Goal: Transaction & Acquisition: Obtain resource

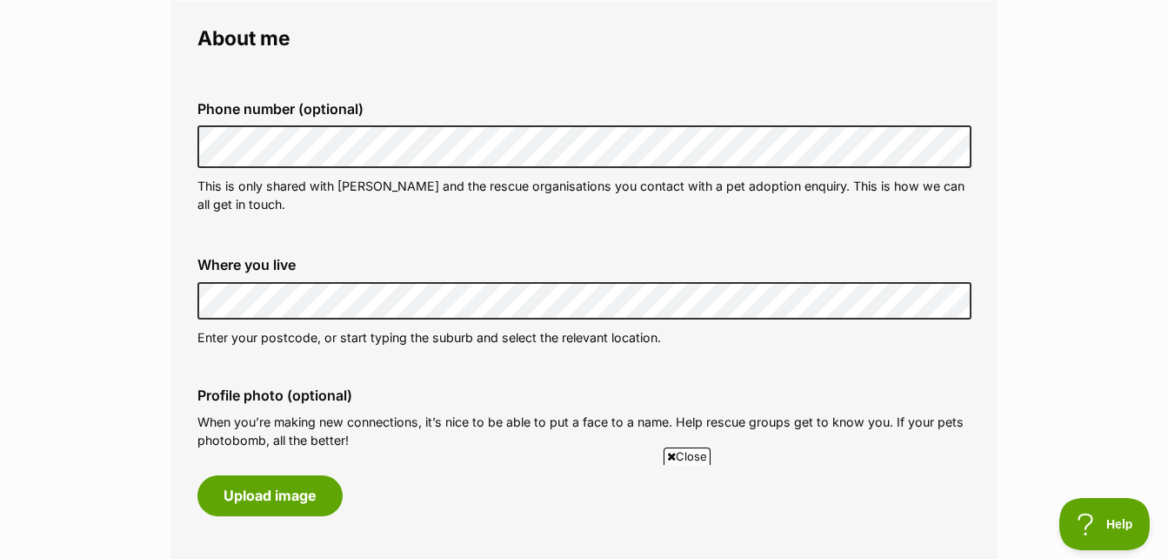
scroll to position [522, 0]
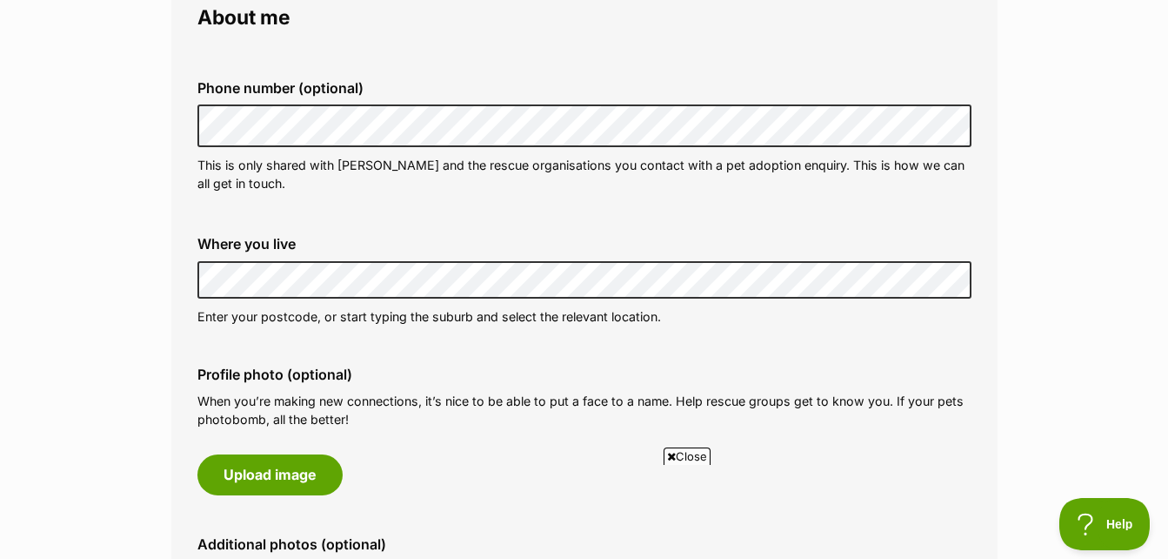
click at [580, 362] on div "Profile photo (optional) When you’re making new connections, it’s nice to be ab…" at bounding box center [585, 430] width 802 height 156
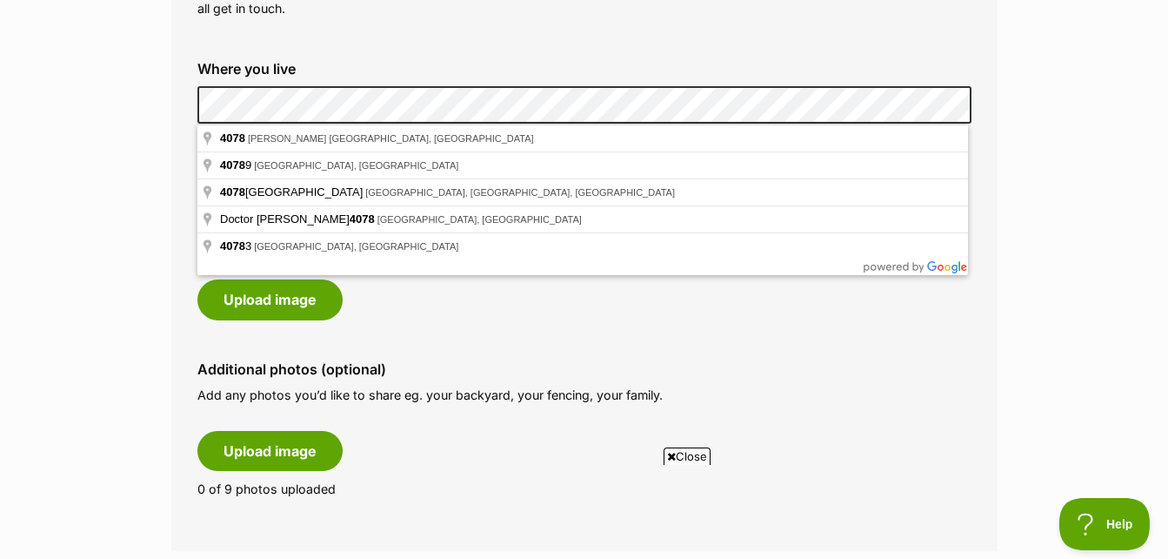
drag, startPoint x: 1175, startPoint y: 552, endPoint x: 50, endPoint y: 10, distance: 1248.8
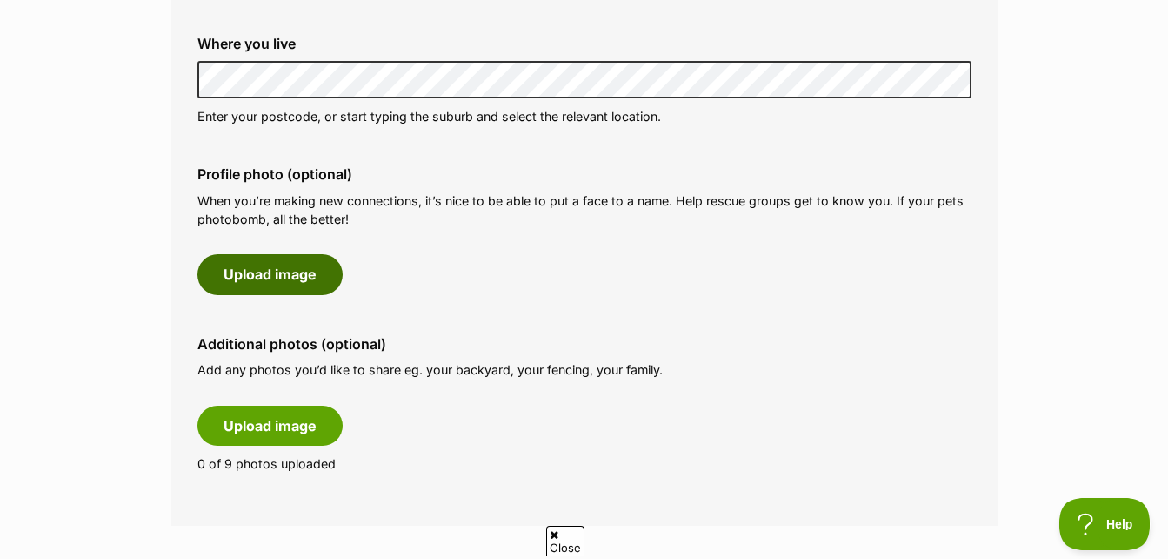
click at [303, 271] on button "Upload image" at bounding box center [270, 274] width 145 height 40
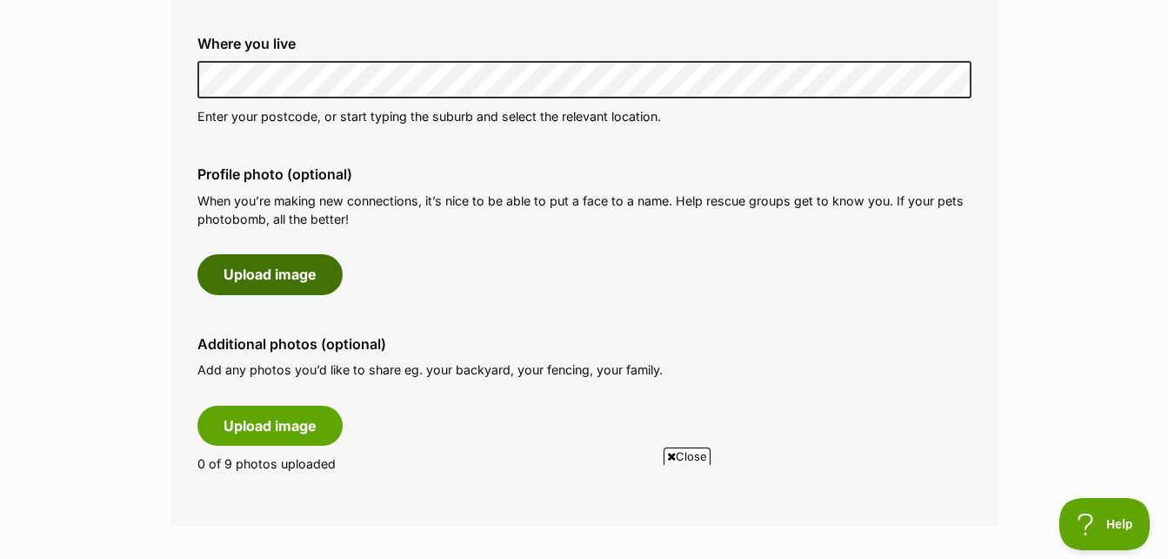
click at [303, 271] on button "Upload image" at bounding box center [270, 274] width 145 height 40
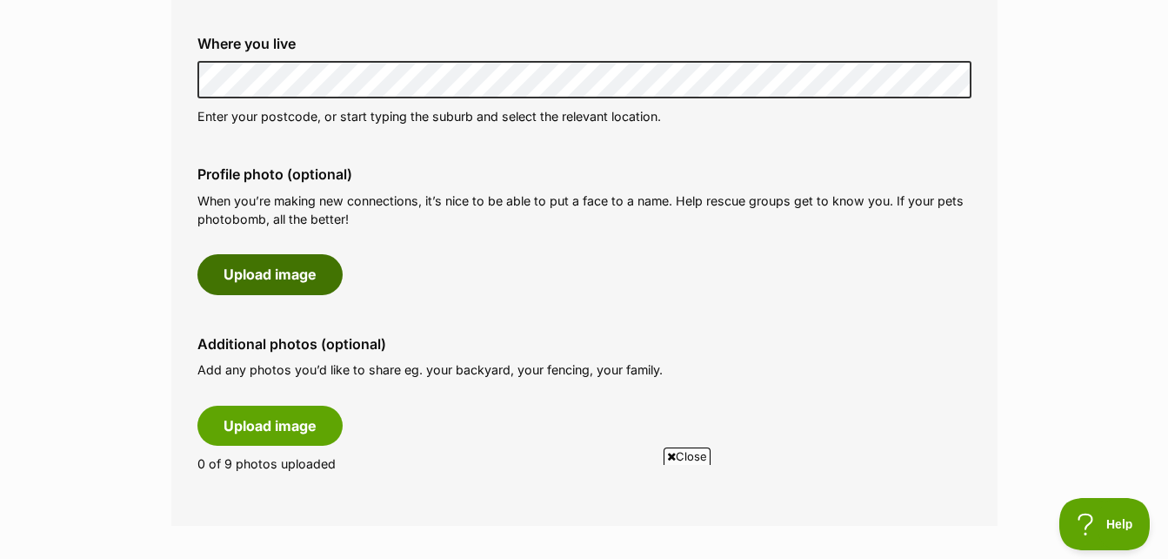
click at [303, 271] on button "Upload image" at bounding box center [270, 274] width 145 height 40
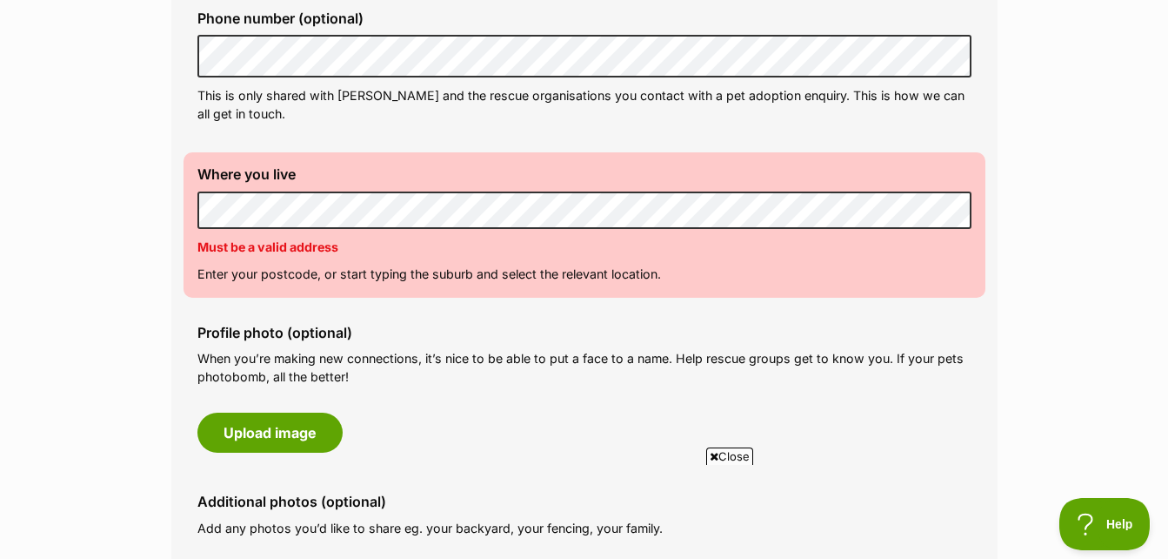
scroll to position [614, 0]
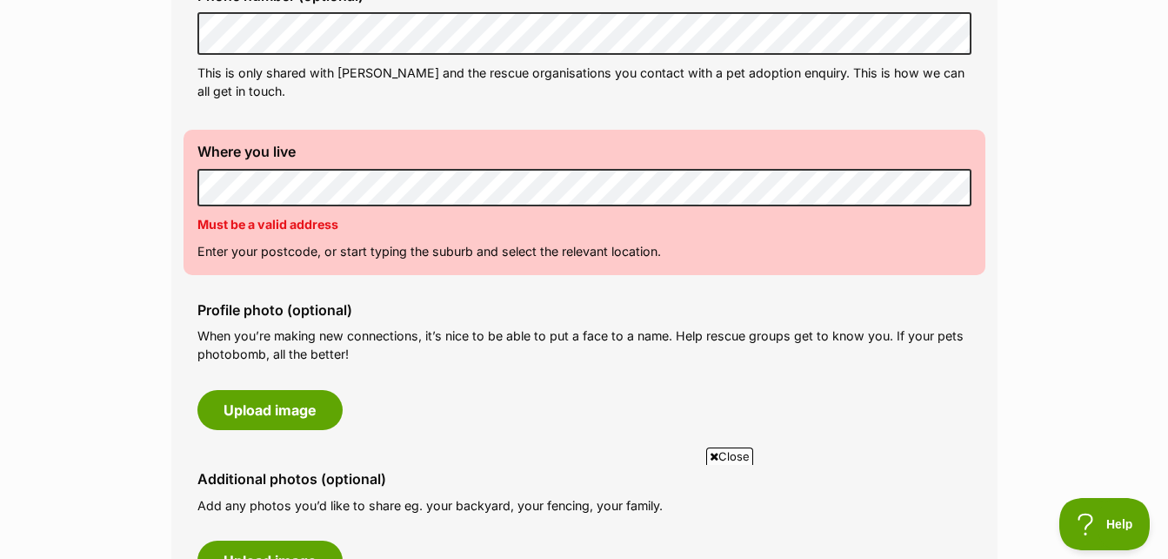
click at [729, 458] on span "Close" at bounding box center [729, 455] width 47 height 17
click at [1105, 519] on span "Help" at bounding box center [1099, 520] width 90 height 12
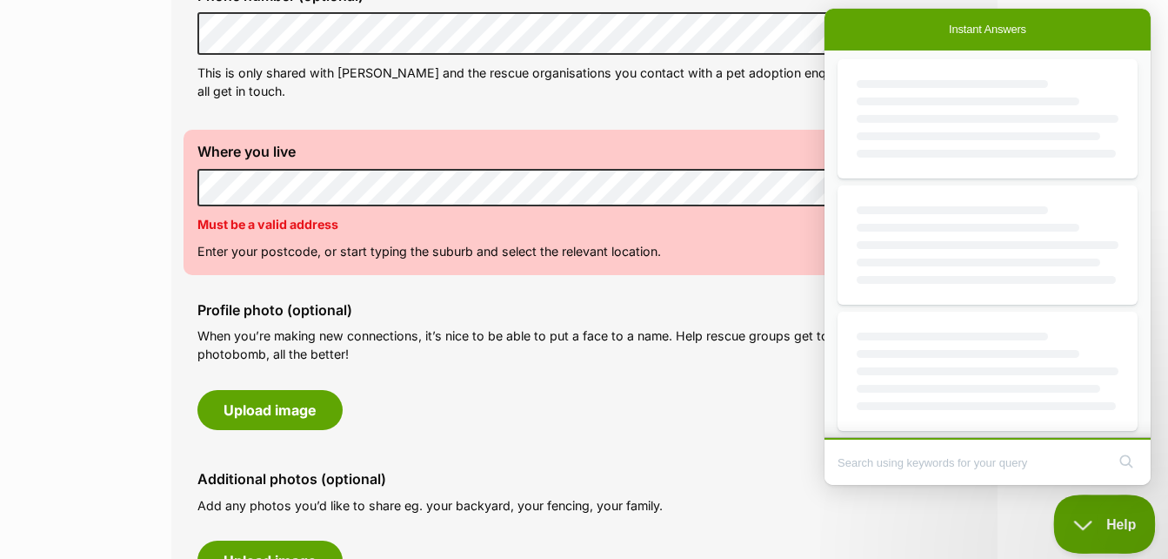
scroll to position [0, 0]
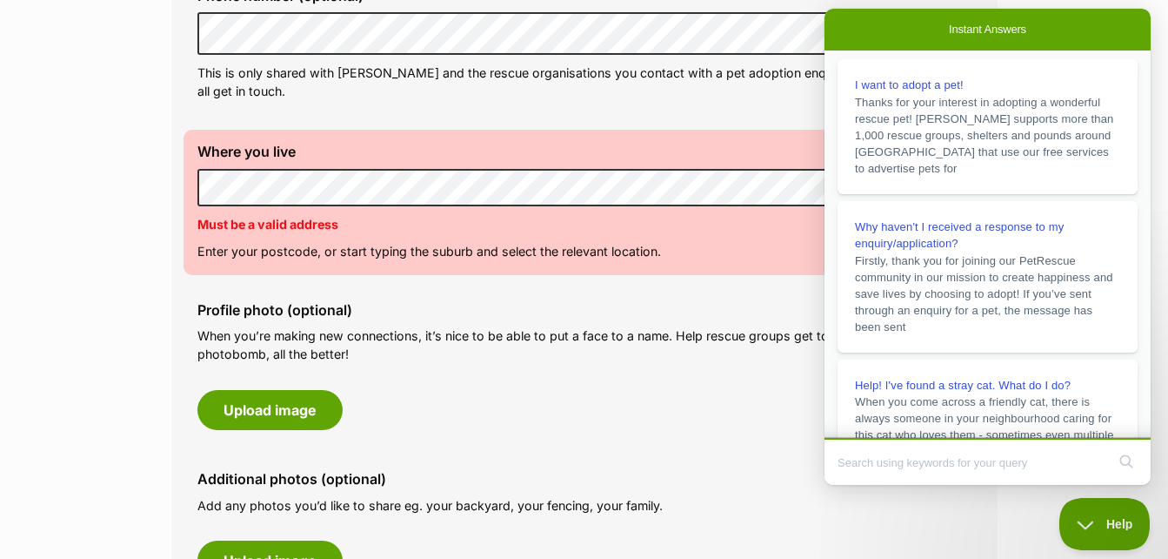
click at [859, 462] on input "Search Doc articles" at bounding box center [972, 462] width 268 height 37
type input "It's not accepting any address"
click button "search" at bounding box center [1127, 461] width 28 height 28
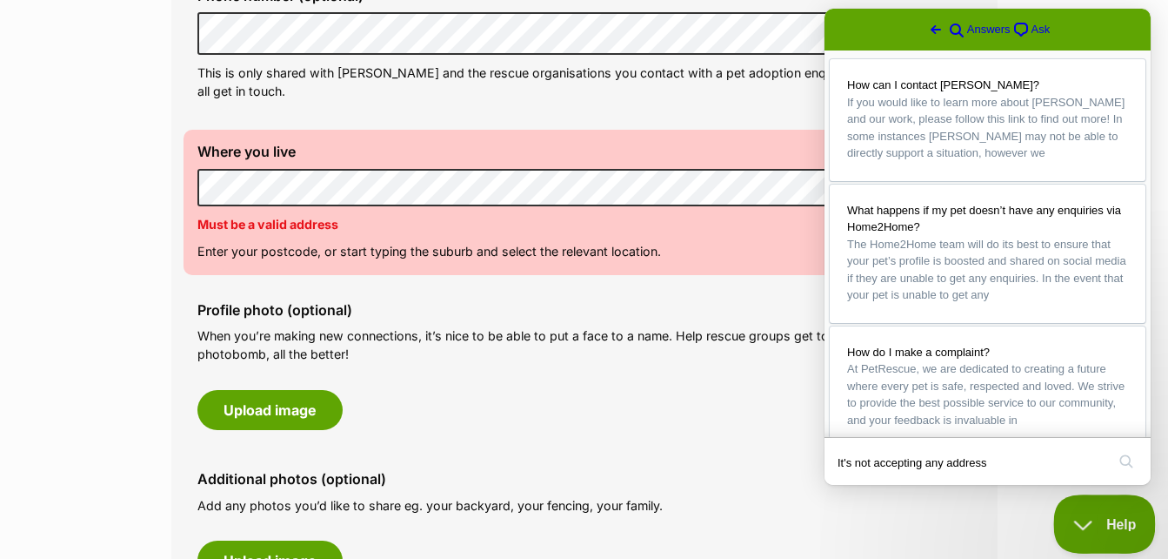
click at [1097, 534] on button "Help" at bounding box center [1099, 520] width 90 height 52
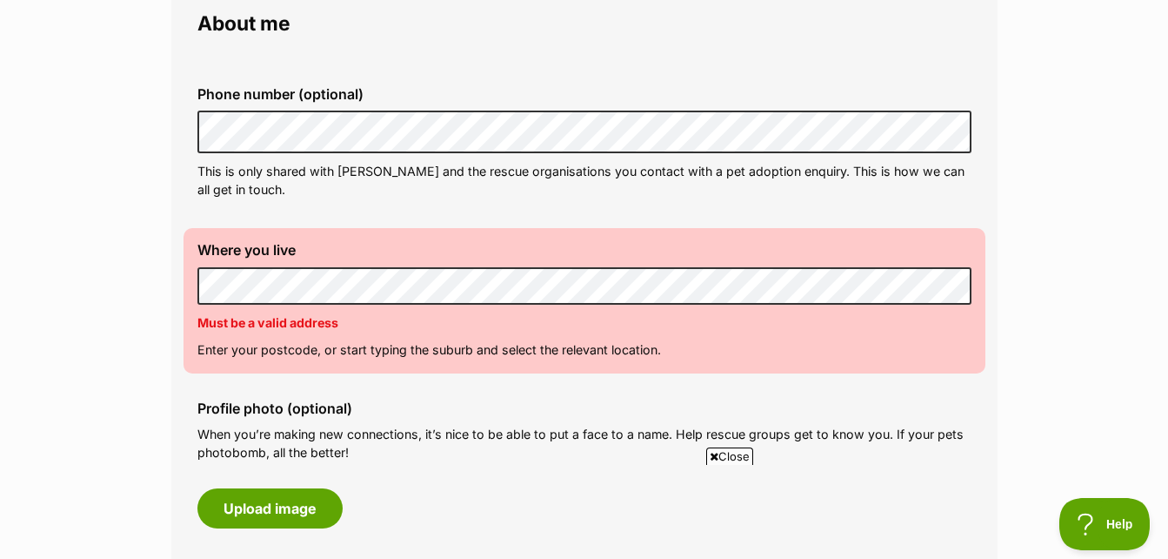
scroll to position [522, 0]
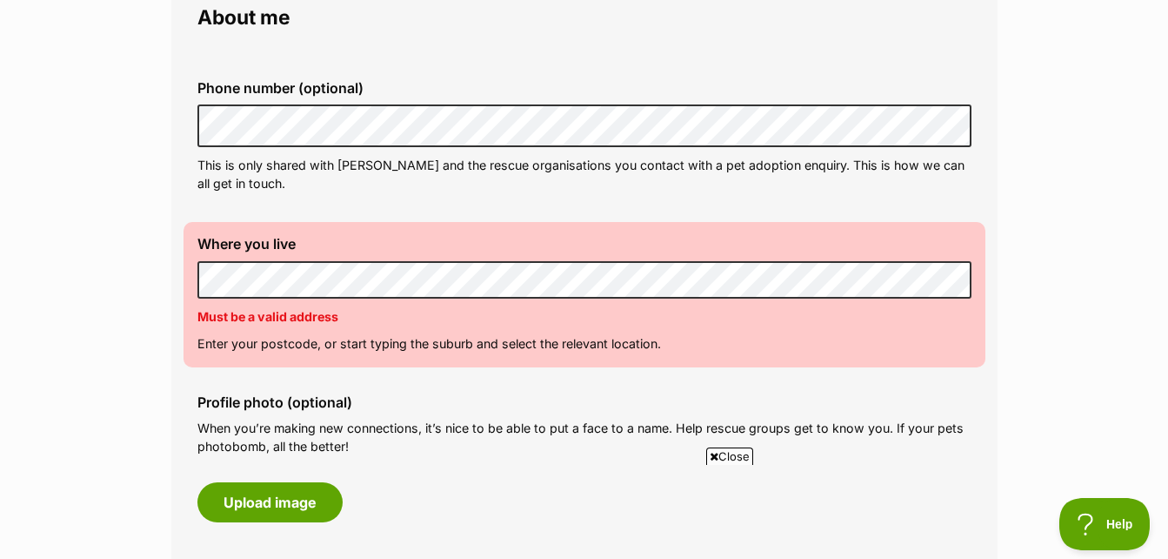
click at [728, 453] on span "Close" at bounding box center [729, 455] width 47 height 17
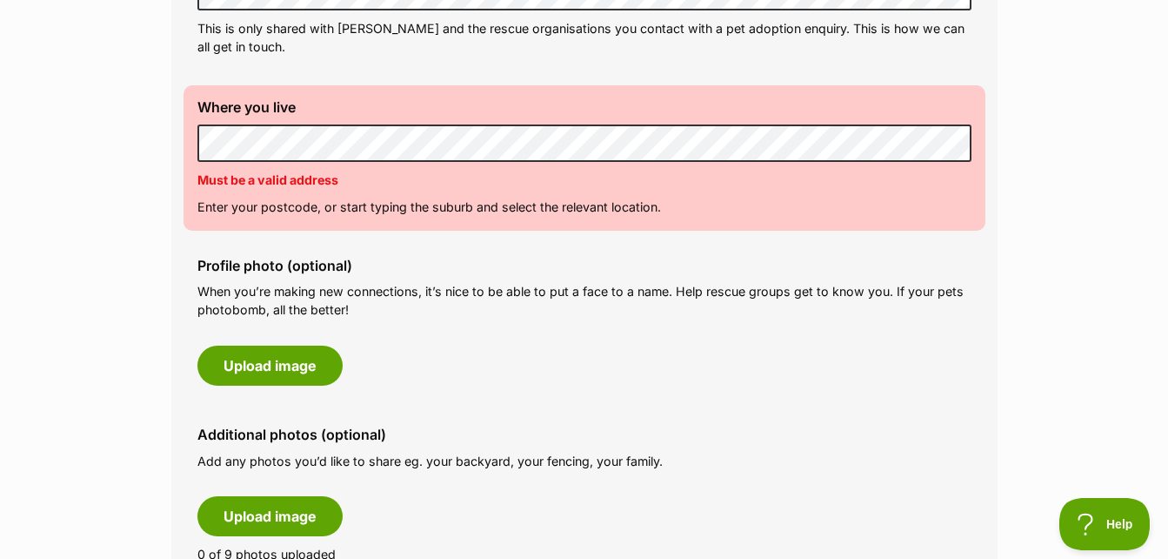
scroll to position [661, 0]
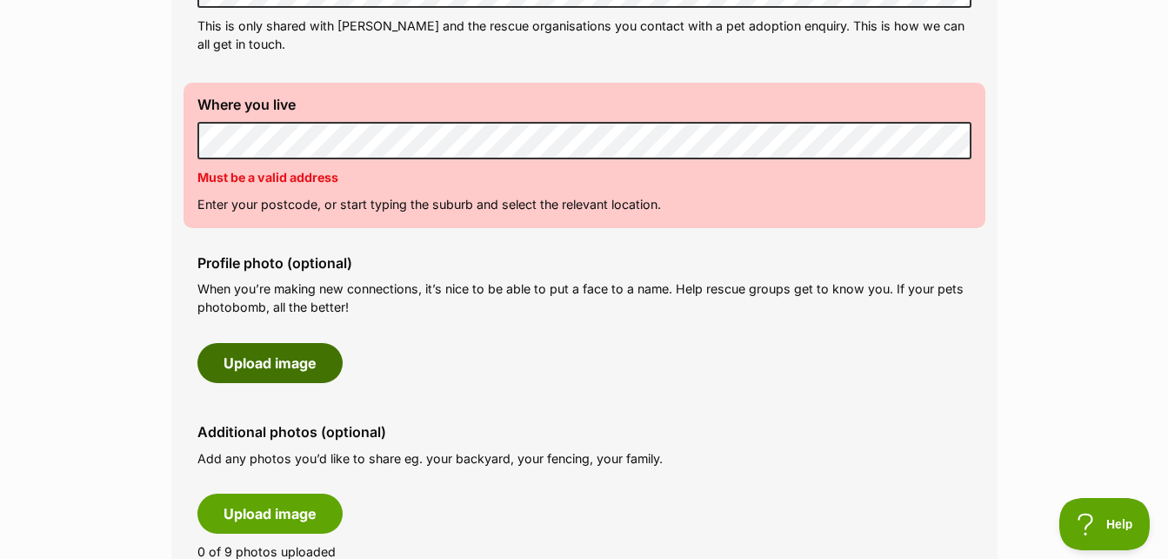
click at [281, 366] on button "Upload image" at bounding box center [270, 363] width 145 height 40
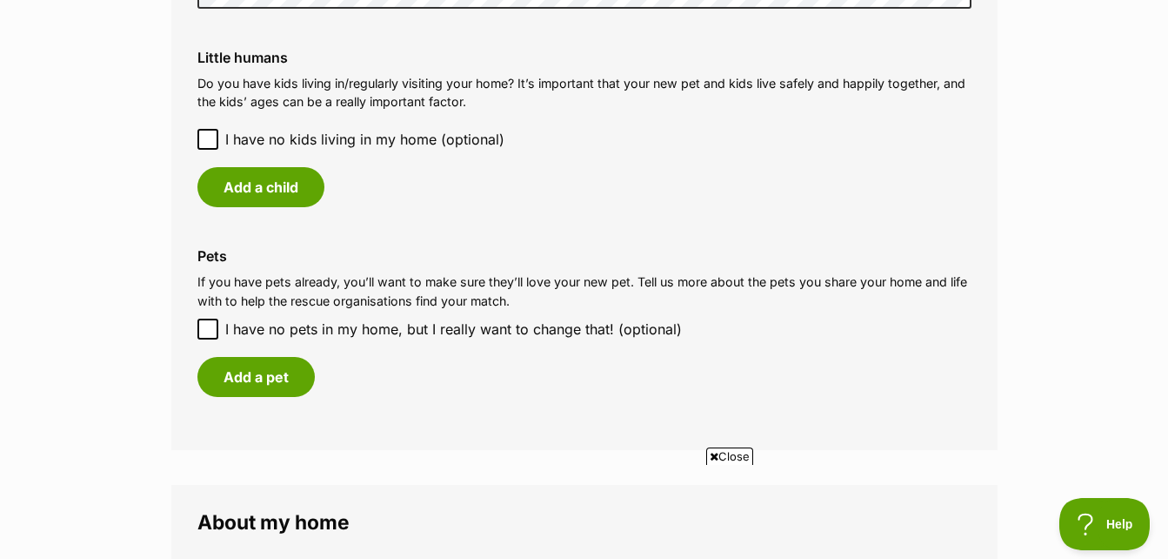
scroll to position [1740, 0]
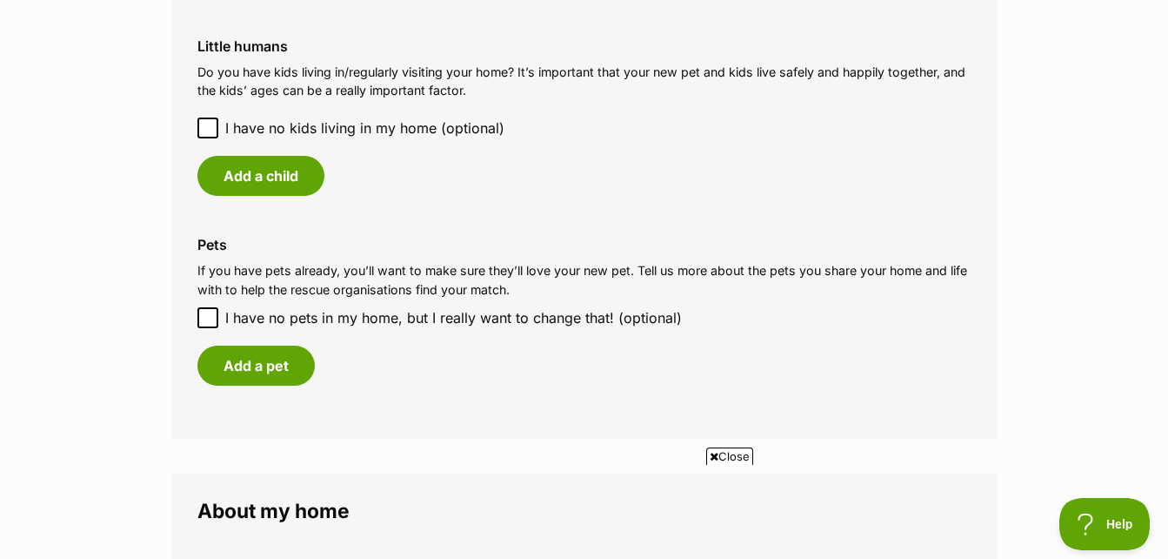
click at [211, 126] on icon at bounding box center [208, 128] width 10 height 8
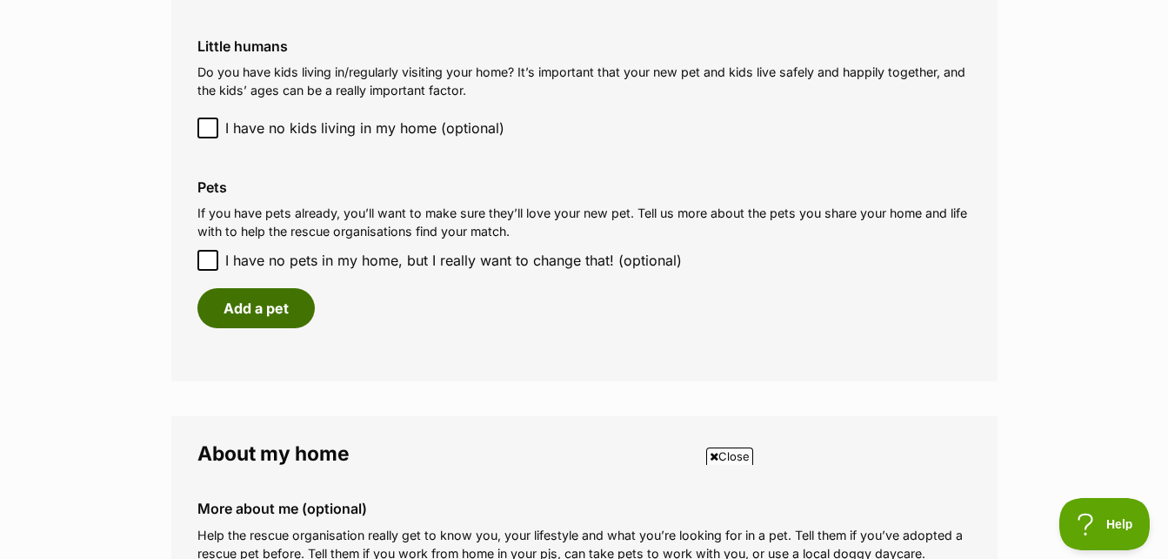
click at [258, 301] on button "Add a pet" at bounding box center [256, 308] width 117 height 40
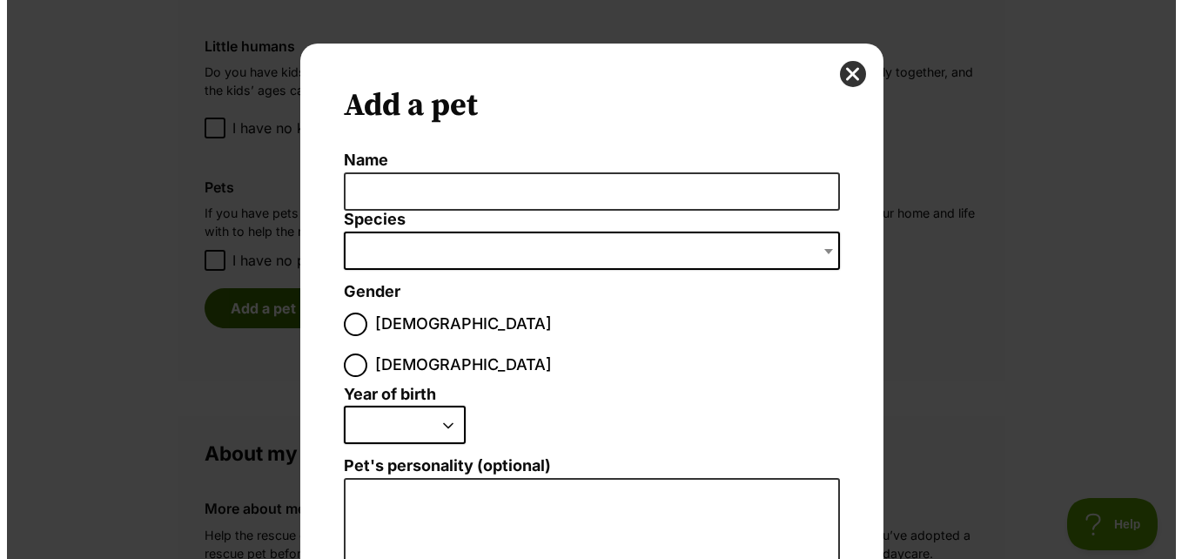
scroll to position [0, 0]
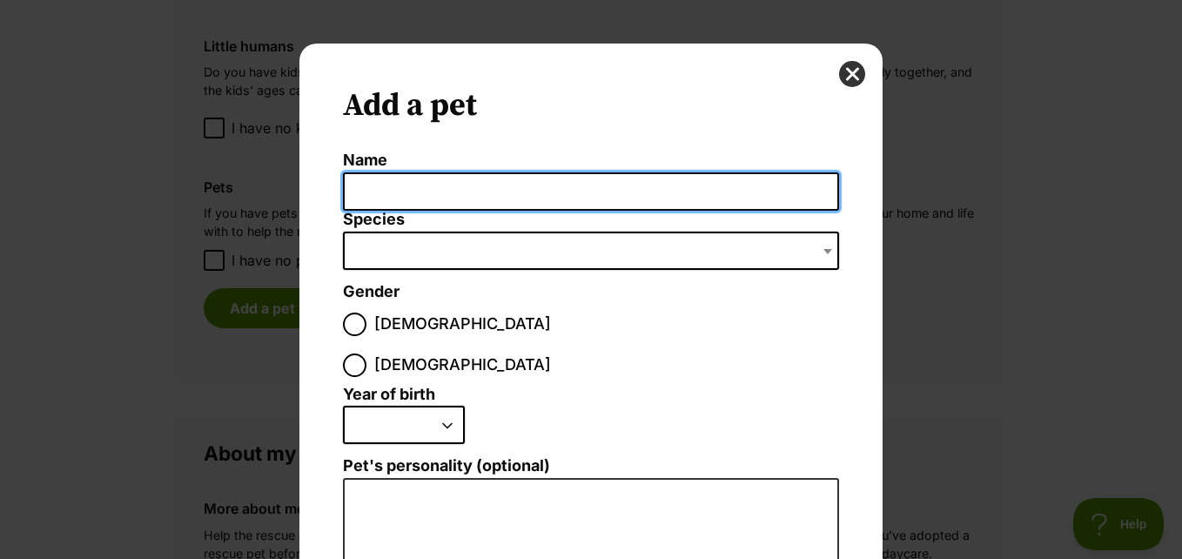
click at [357, 190] on input "Name" at bounding box center [591, 191] width 496 height 39
type input "Copper"
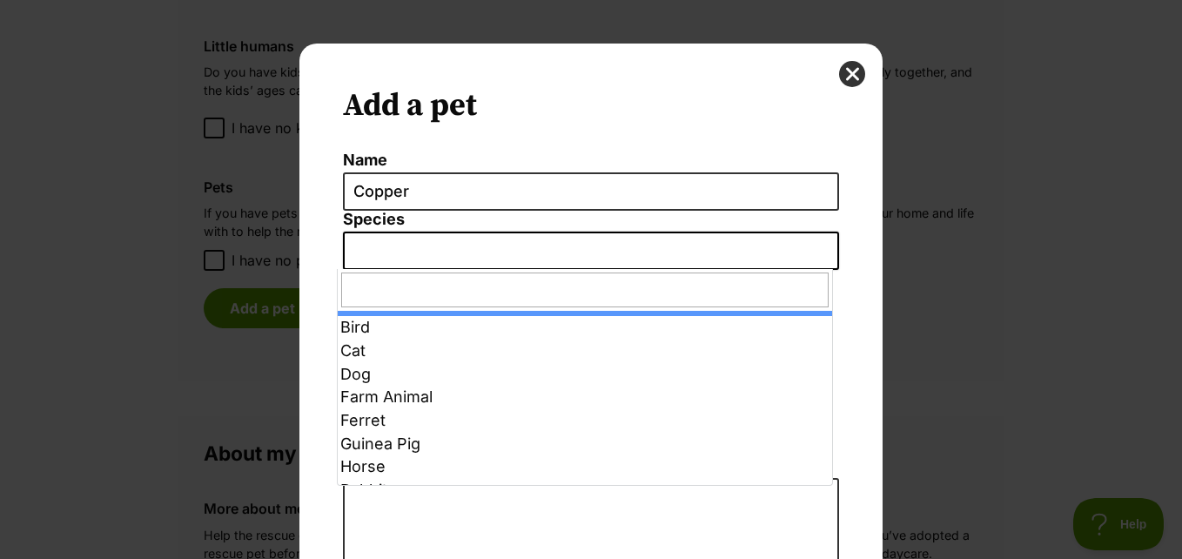
click at [370, 252] on span "Dialog Window - Close (Press escape to close)" at bounding box center [591, 250] width 496 height 38
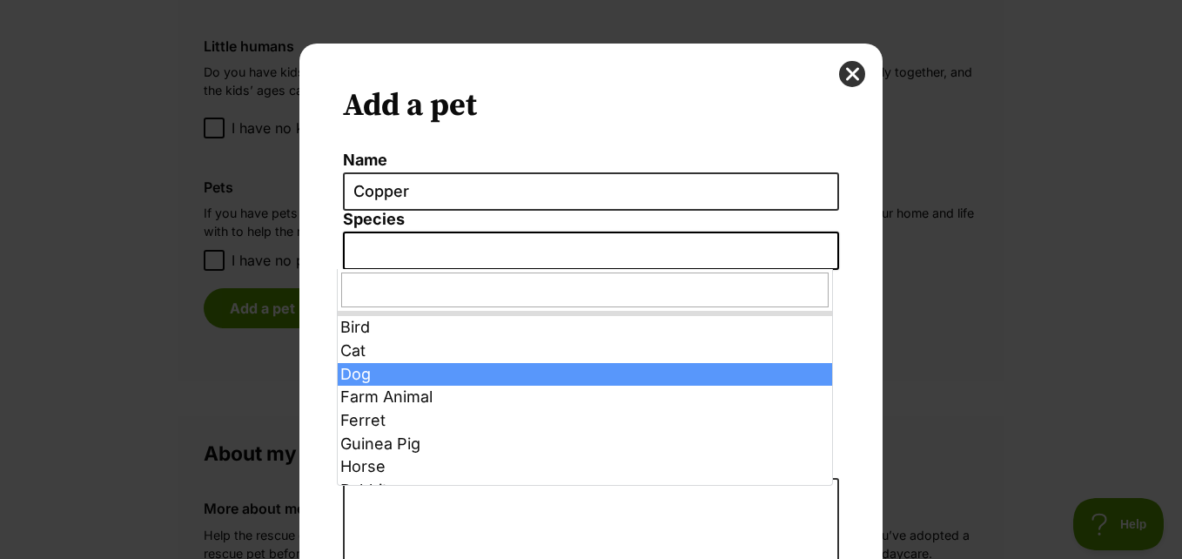
select select "1"
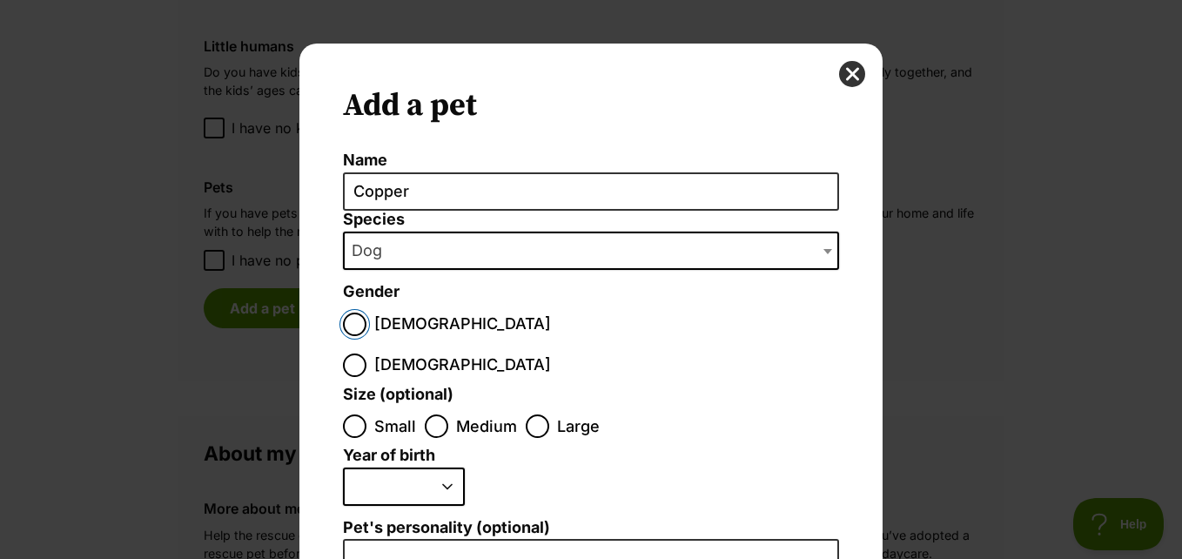
click at [344, 320] on input "[DEMOGRAPHIC_DATA]" at bounding box center [354, 323] width 23 height 23
radio input "true"
click at [344, 414] on input "Small" at bounding box center [354, 425] width 23 height 23
radio input "true"
click at [440, 467] on select "2025 2024 2023 2022 2021 2020 2019 2018 2017 2016 2015 2014 2013 2012 2011 2010…" at bounding box center [404, 486] width 122 height 38
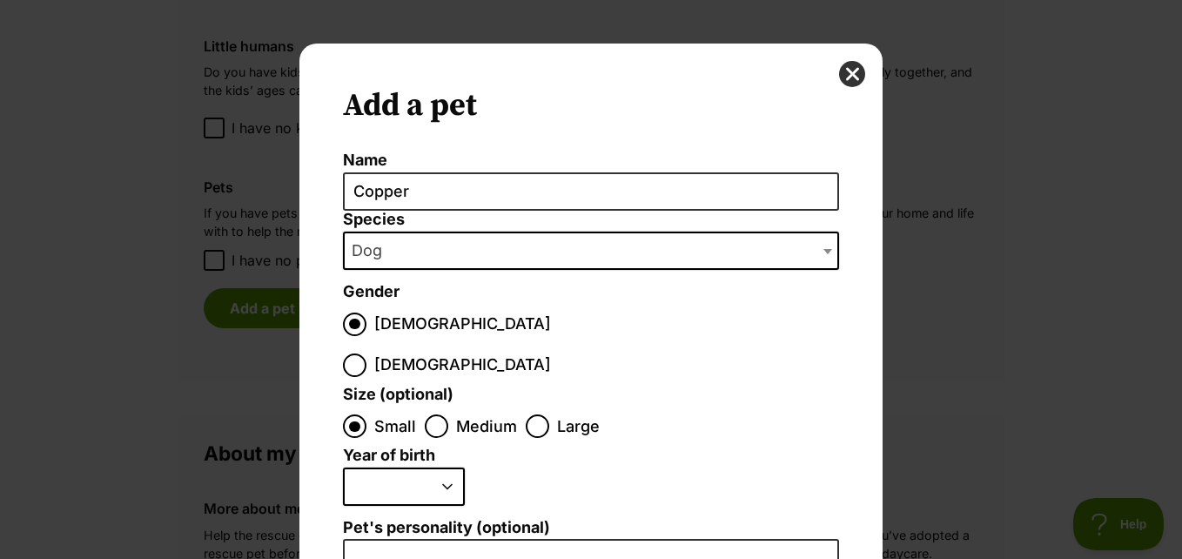
select select "2011"
click at [343, 467] on select "2025 2024 2023 2022 2021 2020 2019 2018 2017 2016 2015 2014 2013 2012 2011 2010…" at bounding box center [404, 486] width 122 height 38
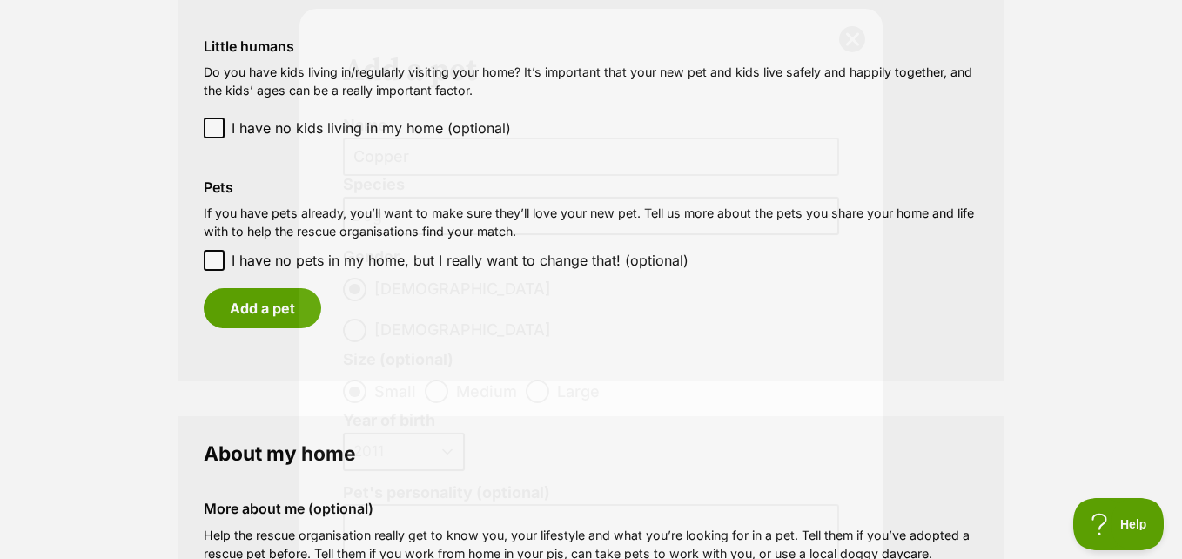
scroll to position [72, 0]
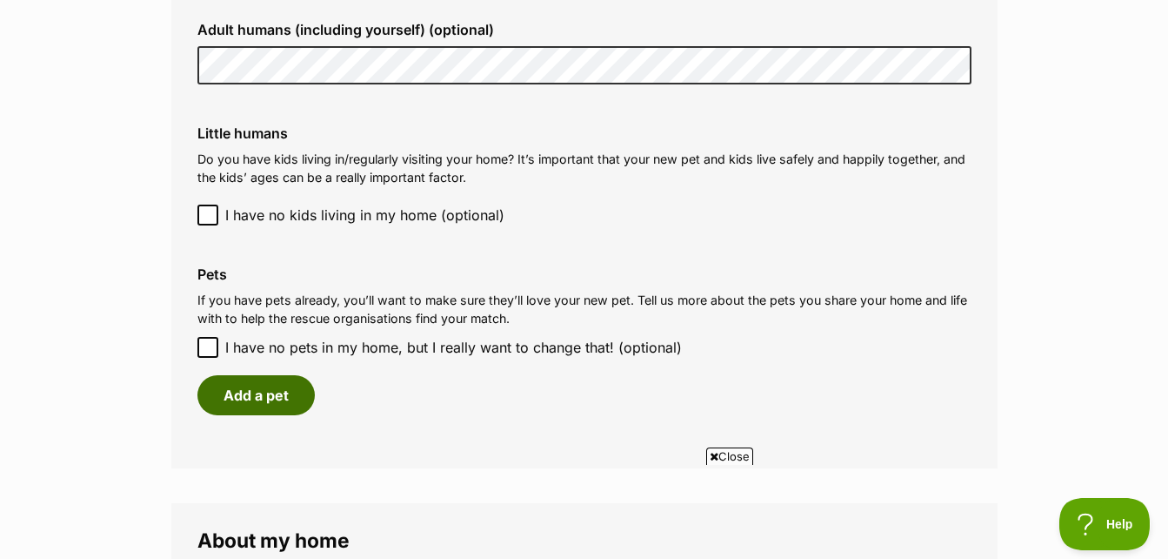
scroll to position [1647, 0]
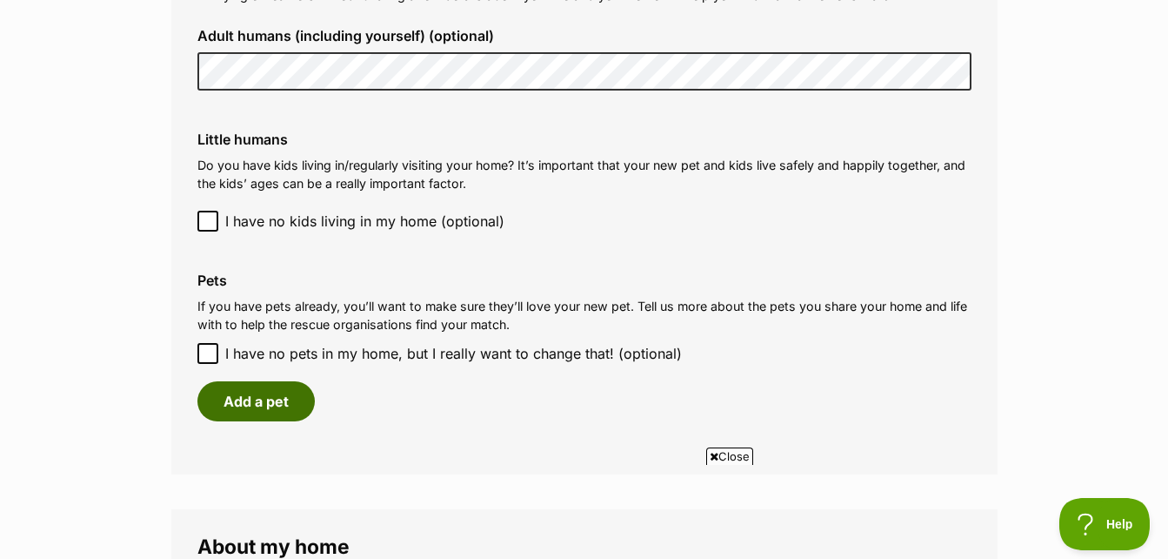
click at [274, 398] on button "Add a pet" at bounding box center [256, 401] width 117 height 40
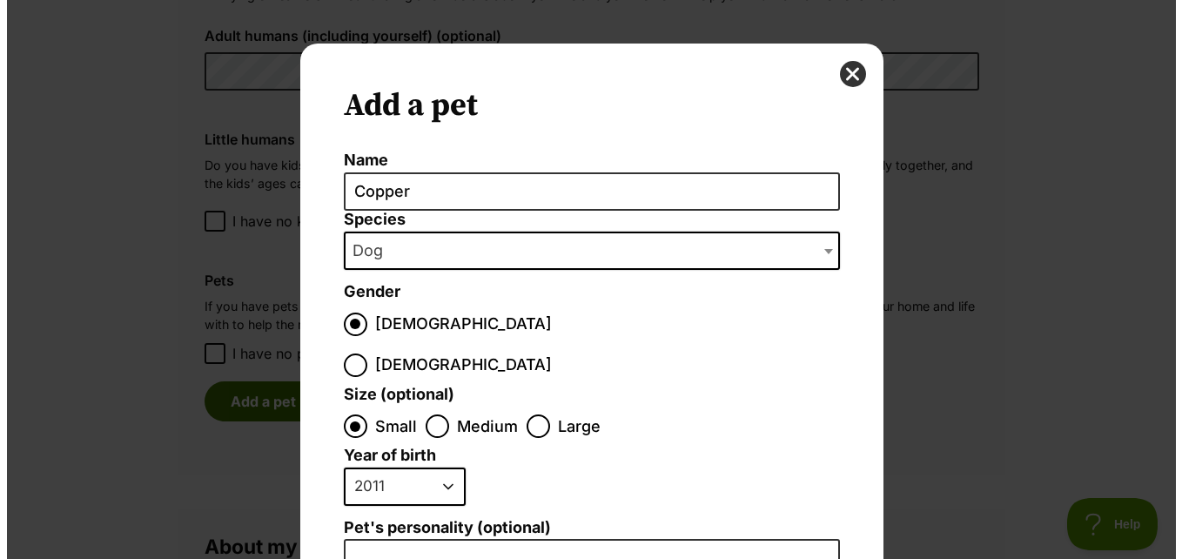
scroll to position [0, 0]
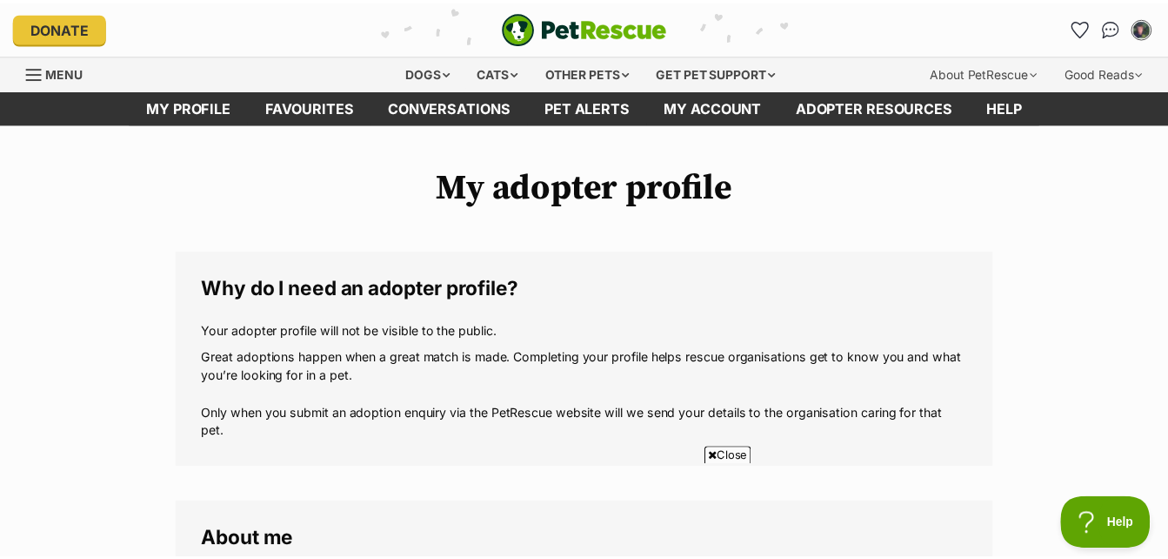
scroll to position [1647, 0]
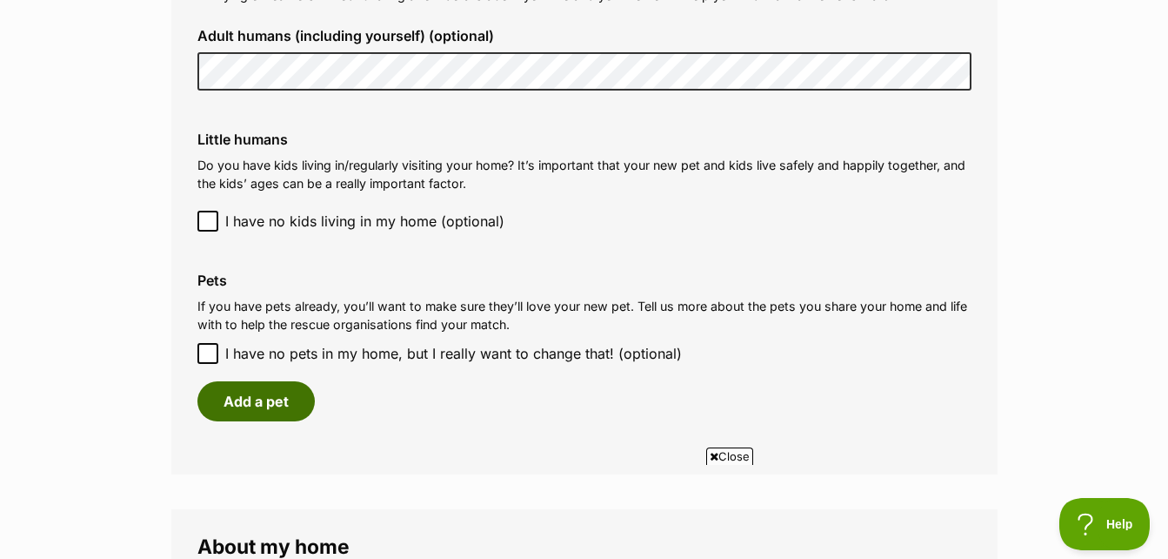
click at [198, 381] on button "Add a pet" at bounding box center [256, 401] width 117 height 40
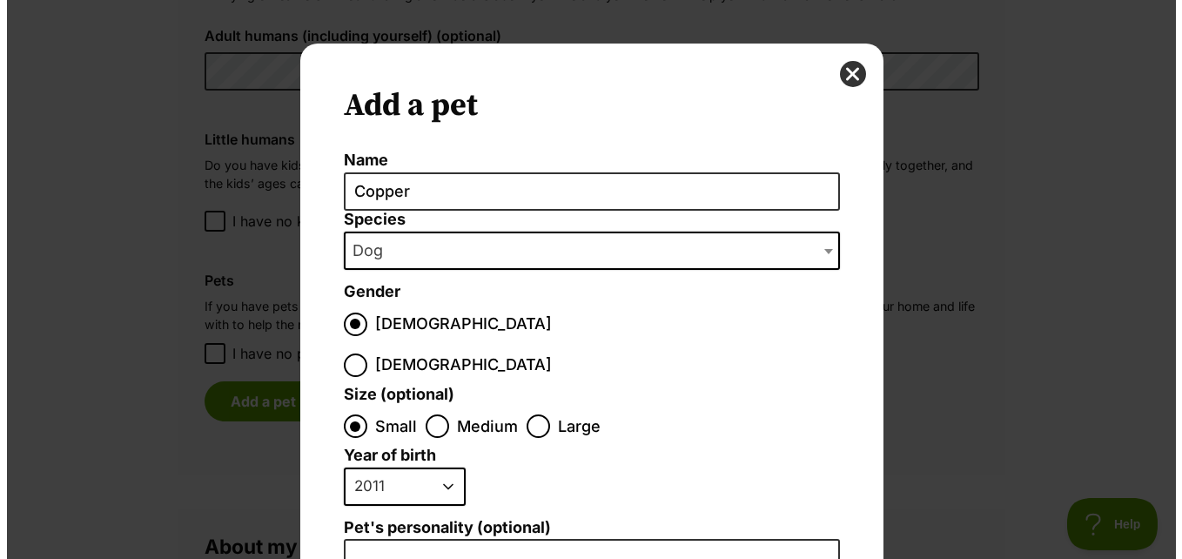
scroll to position [0, 0]
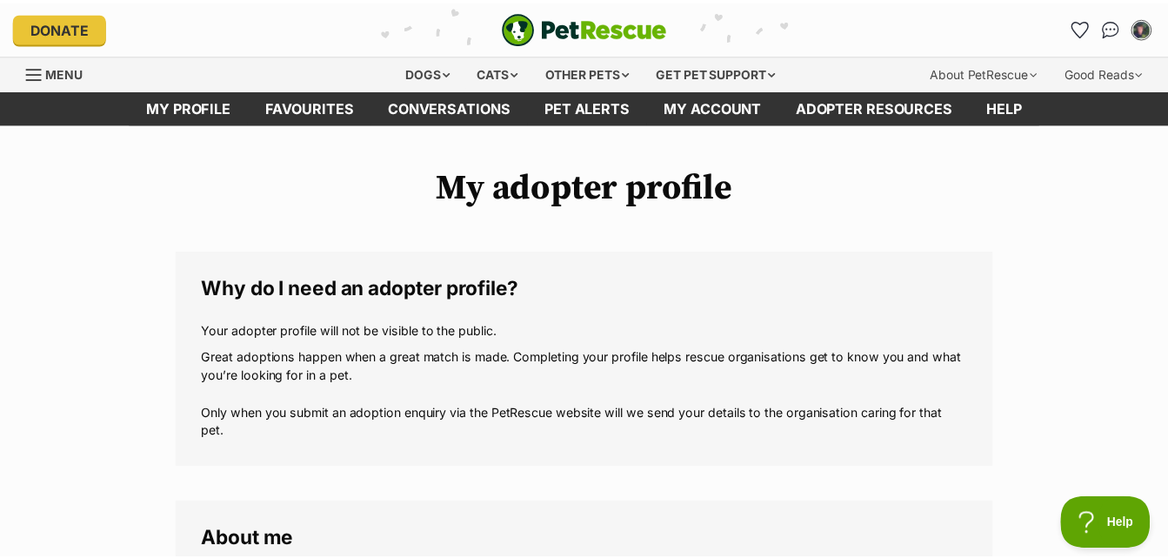
scroll to position [1647, 0]
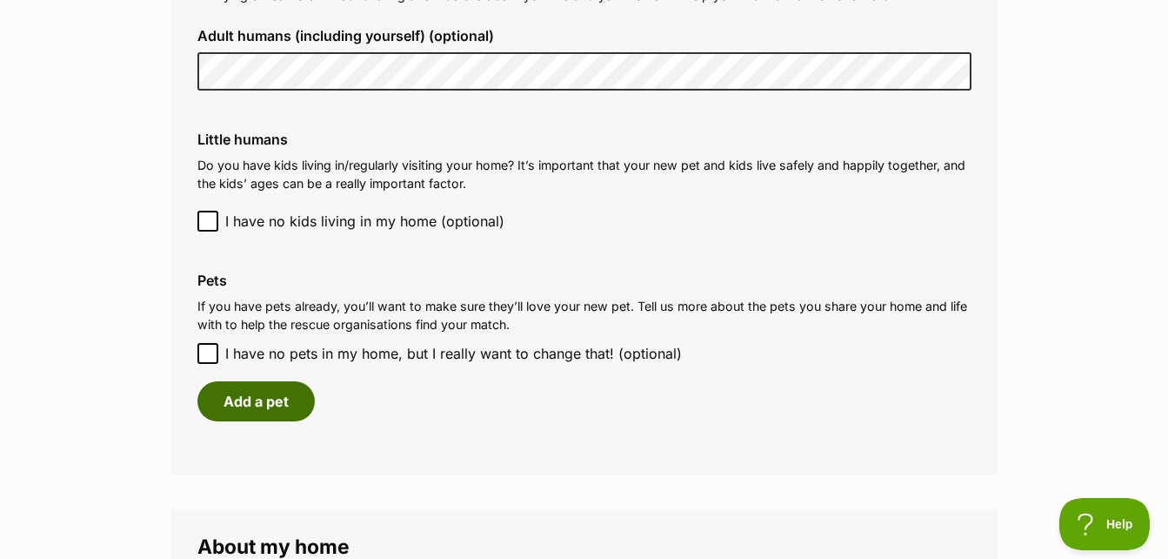
click at [1168, 543] on html "Skip to main content Log in to favourite this pet Log in Or sign up Search PetR…" at bounding box center [584, 242] width 1168 height 3779
click at [258, 406] on button "Add a pet" at bounding box center [256, 401] width 117 height 40
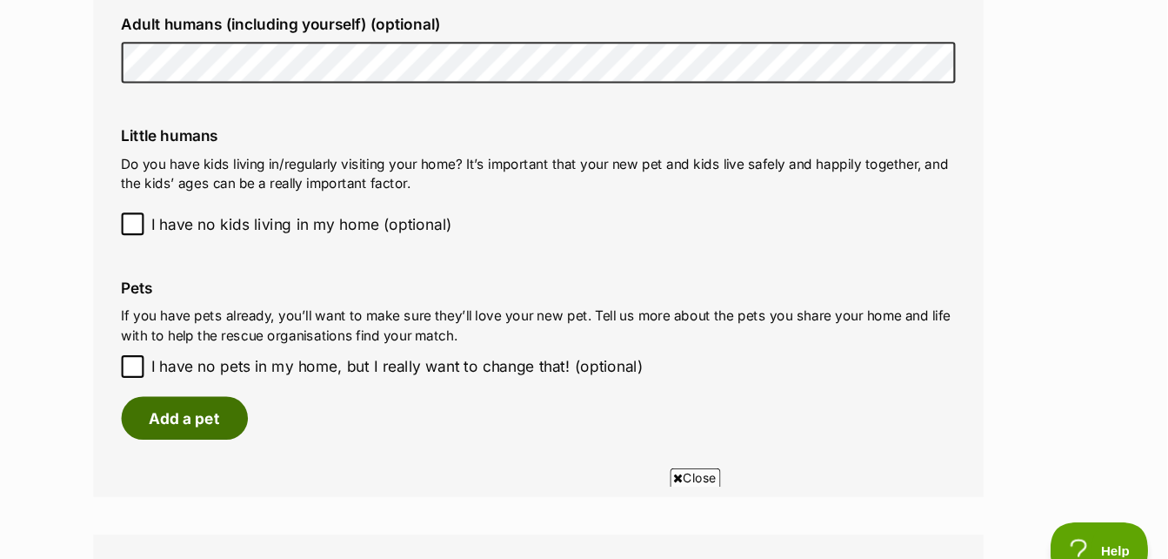
click at [266, 399] on button "Add a pet" at bounding box center [256, 401] width 117 height 40
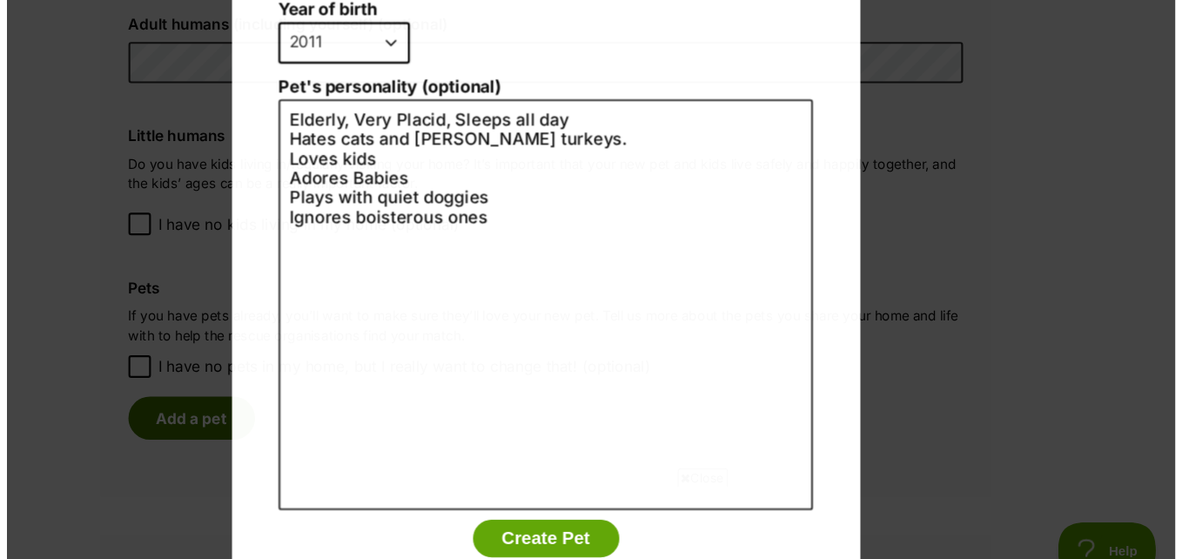
scroll to position [0, 0]
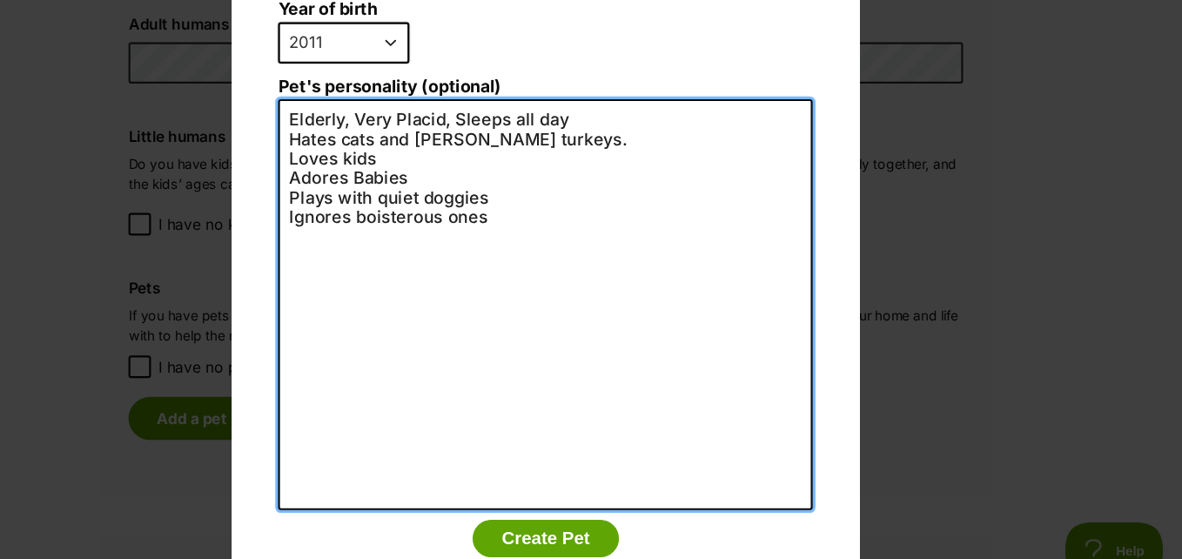
click at [496, 105] on textarea "Elderly, Very Placid, Sleeps all day Hates cats and bush turkeys. Loves kids Ad…" at bounding box center [591, 295] width 496 height 381
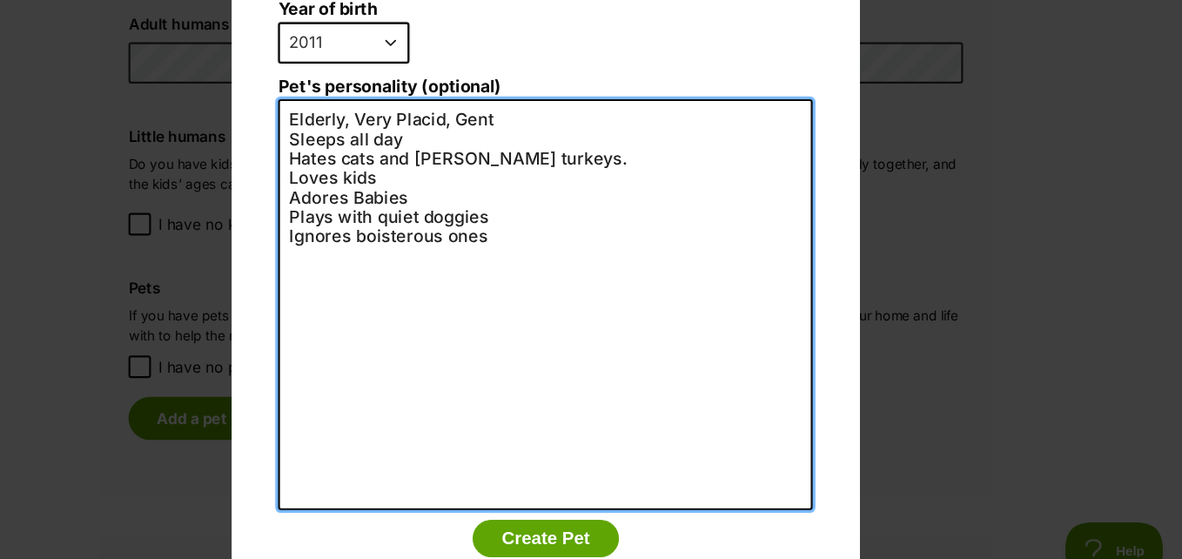
click at [572, 117] on textarea "Elderly, Very Placid, Gent Sleeps all day Hates cats and bush turkeys. Loves ki…" at bounding box center [591, 295] width 496 height 381
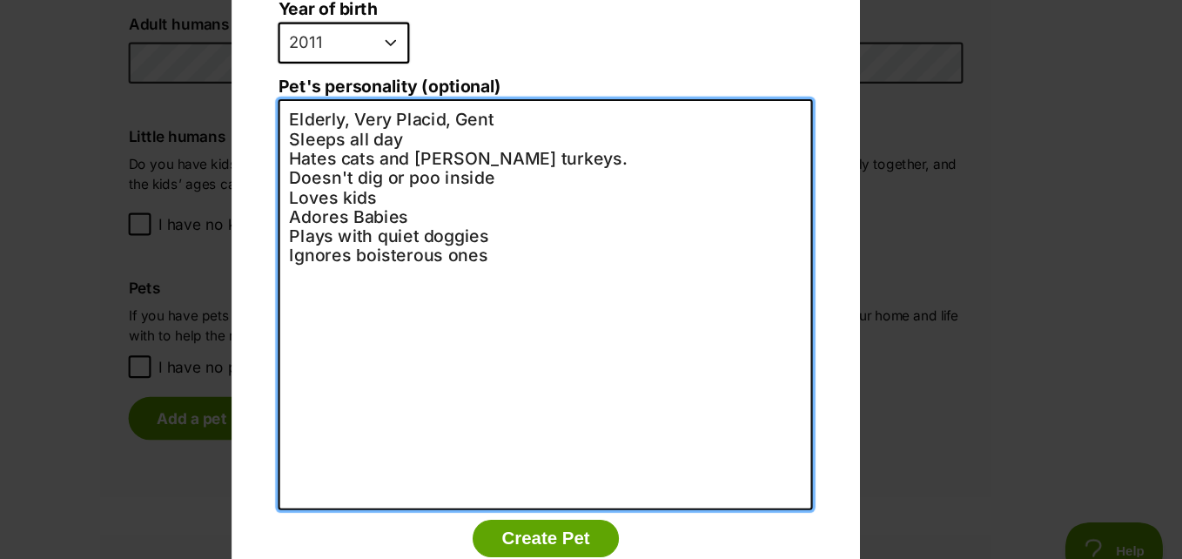
click at [481, 135] on textarea "Elderly, Very Placid, Gent Sleeps all day Hates cats and bush turkeys. Doesn't …" at bounding box center [591, 295] width 496 height 381
click at [564, 140] on textarea "Elderly, Very Placid, Gent Sleeps all day Hates cats and bush turkeys. Doesn't …" at bounding box center [591, 295] width 496 height 381
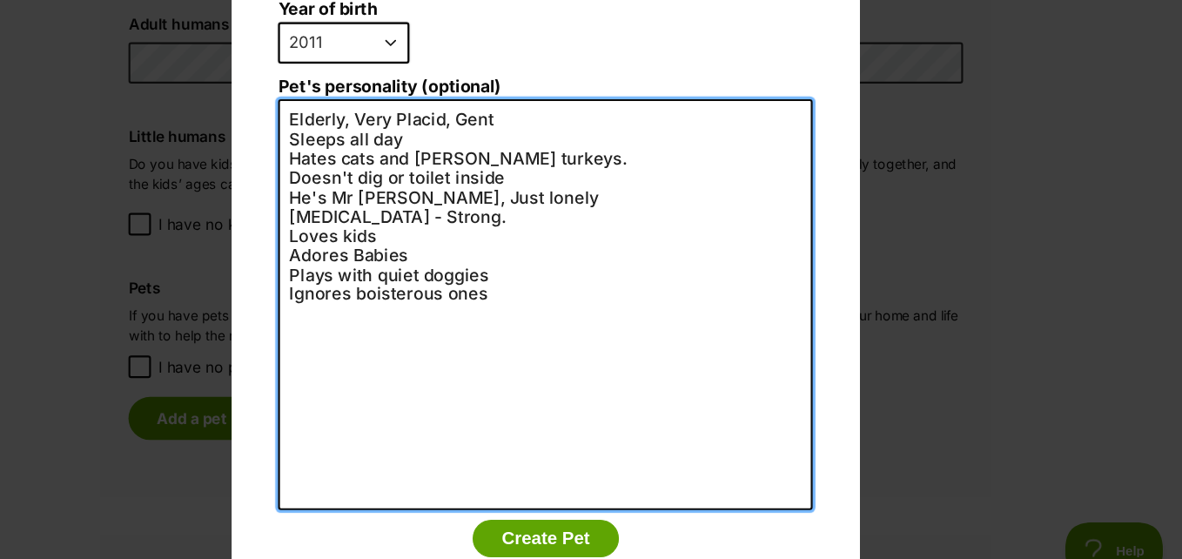
click at [578, 113] on textarea "Elderly, Very Placid, Gent Sleeps all day Hates cats and bush turkeys. Doesn't …" at bounding box center [591, 295] width 496 height 381
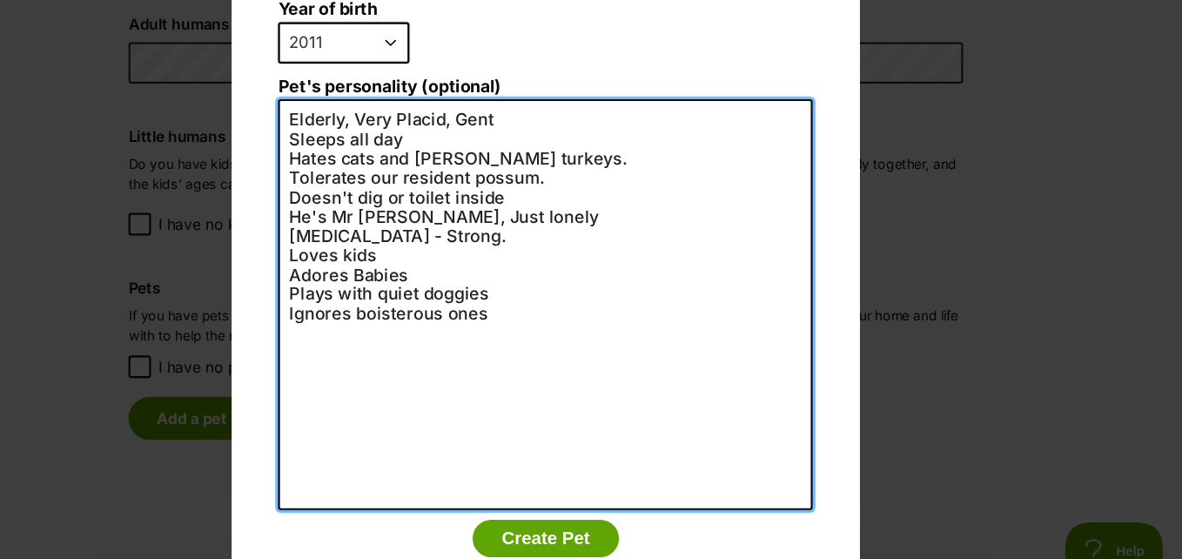
click at [535, 263] on textarea "Elderly, Very Placid, Gent Sleeps all day Hates cats and bush turkeys. Tolerate…" at bounding box center [591, 295] width 496 height 381
click at [453, 105] on textarea "Elderly, Very Placid, Gent Sleeps all day Hates cats and bush turkeys. Tolerate…" at bounding box center [591, 295] width 496 height 381
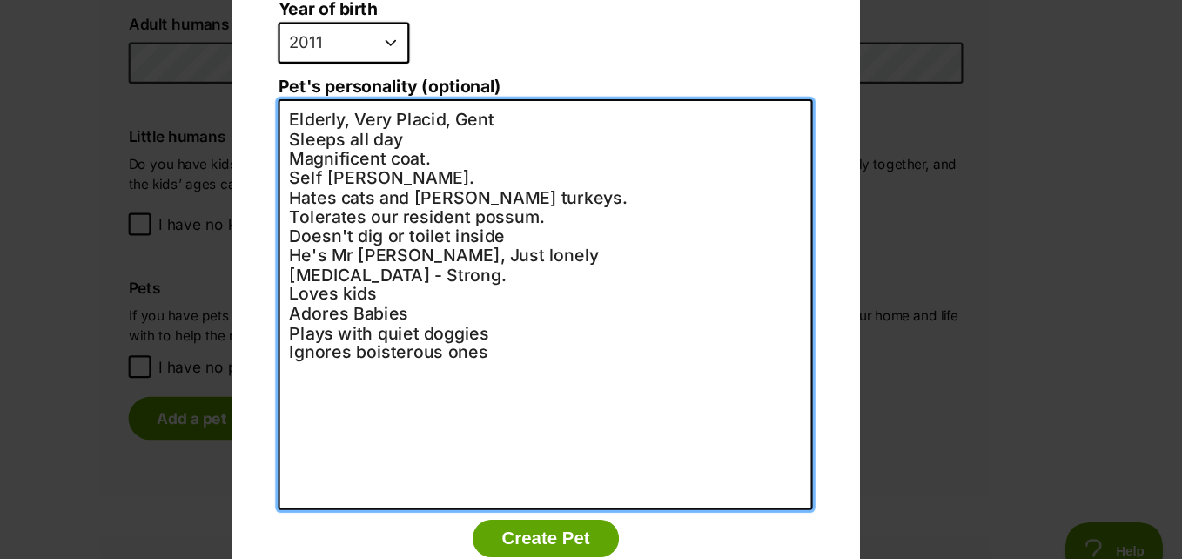
click at [438, 186] on textarea "Elderly, Very Placid, Gent Sleeps all day Magnificent coat. Self grooms. Hates …" at bounding box center [591, 295] width 496 height 381
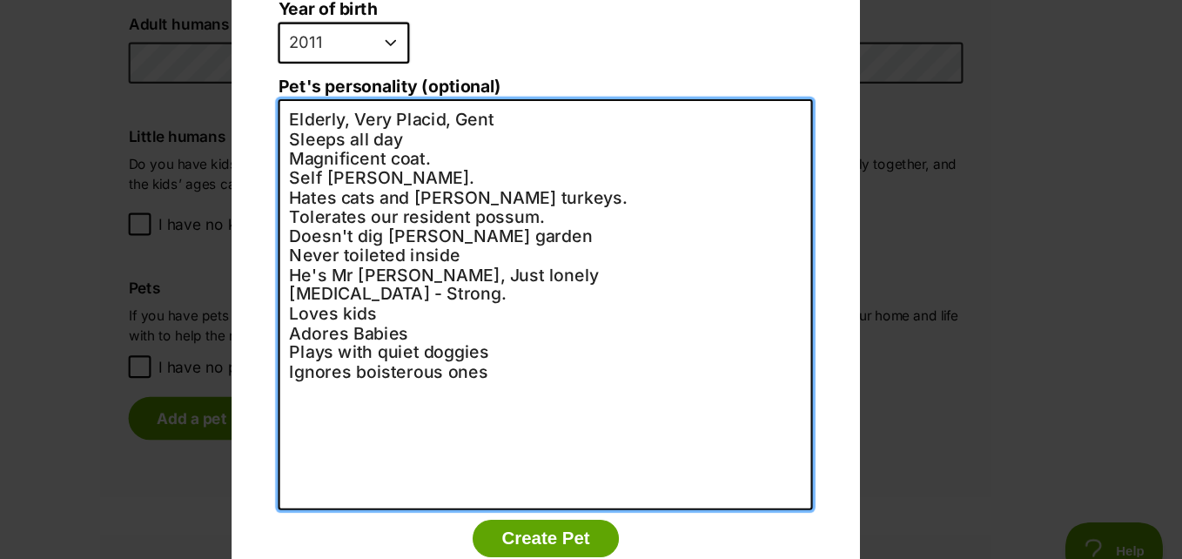
click at [346, 105] on textarea "Elderly, Very Placid, Gent Sleeps all day Magnificent coat. Self grooms. Hates …" at bounding box center [591, 295] width 496 height 381
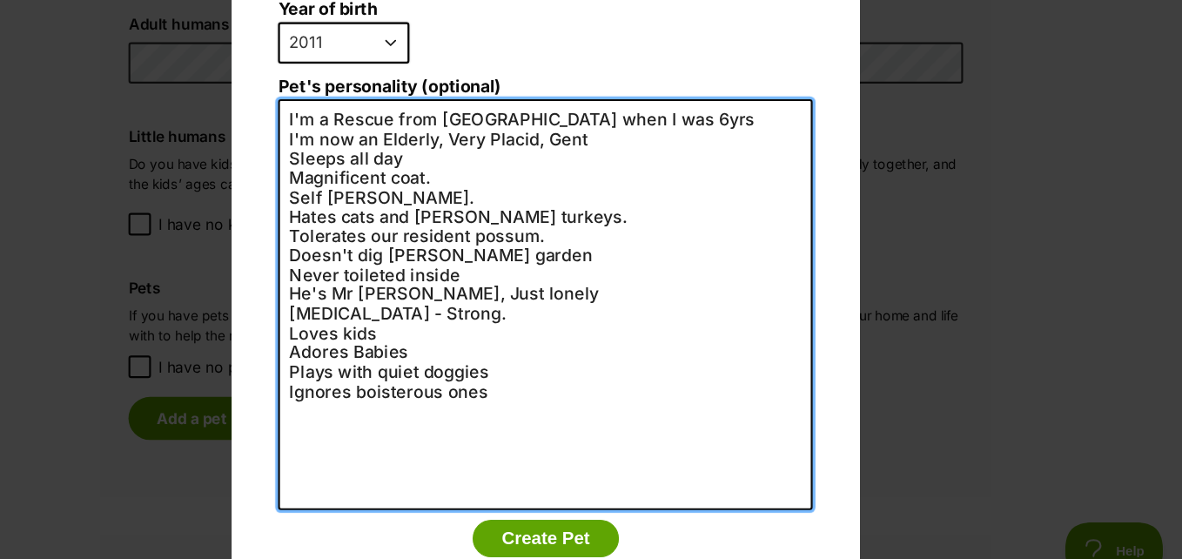
click at [627, 105] on textarea "I'm a Rescue from Gladstone when I was 6yrs I'm now an Elderly, Very Placid, Ge…" at bounding box center [591, 295] width 496 height 381
click at [389, 317] on textarea "I'm a Rescue from Gladstone when I was 6yrs I'm now an Elderly, Very Placid, Ge…" at bounding box center [591, 295] width 496 height 381
click at [539, 330] on textarea "I'm a Rescue from Gladstone when I was 6yrs I'm now an Elderly, Very Placid, Ge…" at bounding box center [591, 295] width 496 height 381
click at [346, 328] on textarea "I'm a Rescue from Gladstone when I was 6yrs I'm now an Elderly, Very Placid, Ge…" at bounding box center [591, 295] width 496 height 381
click at [363, 335] on textarea "I'm a Rescue from Gladstone when I was 6yrs I'm now an Elderly, Very Placid, Ge…" at bounding box center [591, 295] width 496 height 381
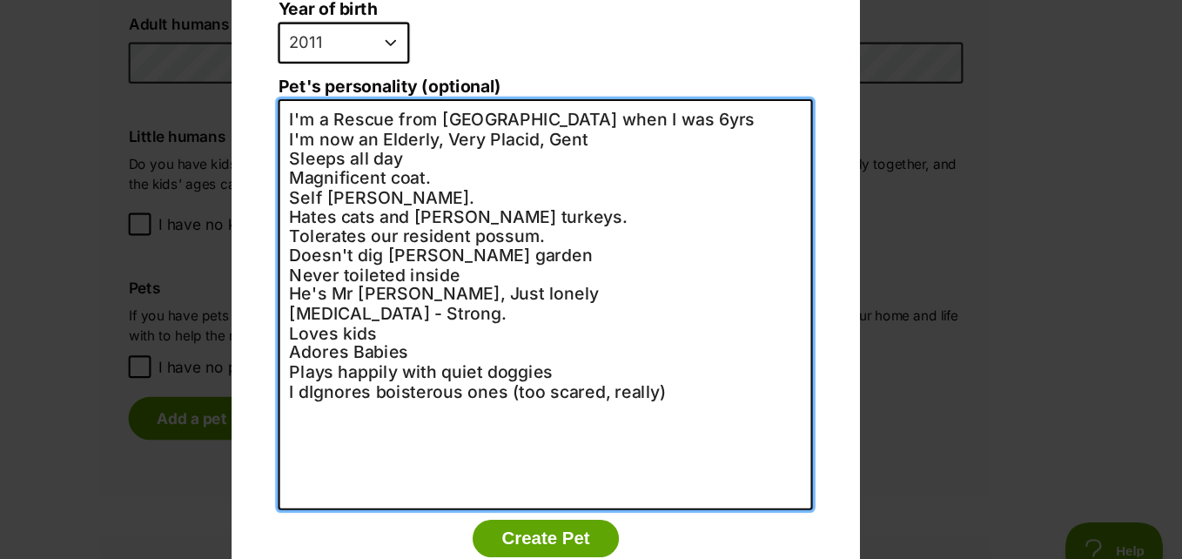
click at [363, 335] on textarea "I'm a Rescue from Gladstone when I was 6yrs I'm now an Elderly, Very Placid, Ge…" at bounding box center [591, 295] width 496 height 381
click at [388, 335] on textarea "I'm a Rescue from Gladstone when I was 6yrs I'm now an Elderly, Very Placid, Ge…" at bounding box center [591, 295] width 496 height 381
click at [427, 335] on textarea "I'm a Rescue from Gladstone when I was 6yrs I'm now an Elderly, Very Placid, Ge…" at bounding box center [591, 295] width 496 height 381
click at [393, 116] on textarea "I'm a Rescue from Gladstone when I was 6yrs I'm now an Elderly, Very Placid, Ge…" at bounding box center [591, 295] width 496 height 381
click at [345, 137] on textarea "I'm a Rescue from Gladstone when I was 6yrs I'm now an Elderly, Very Placid, Ge…" at bounding box center [591, 295] width 496 height 381
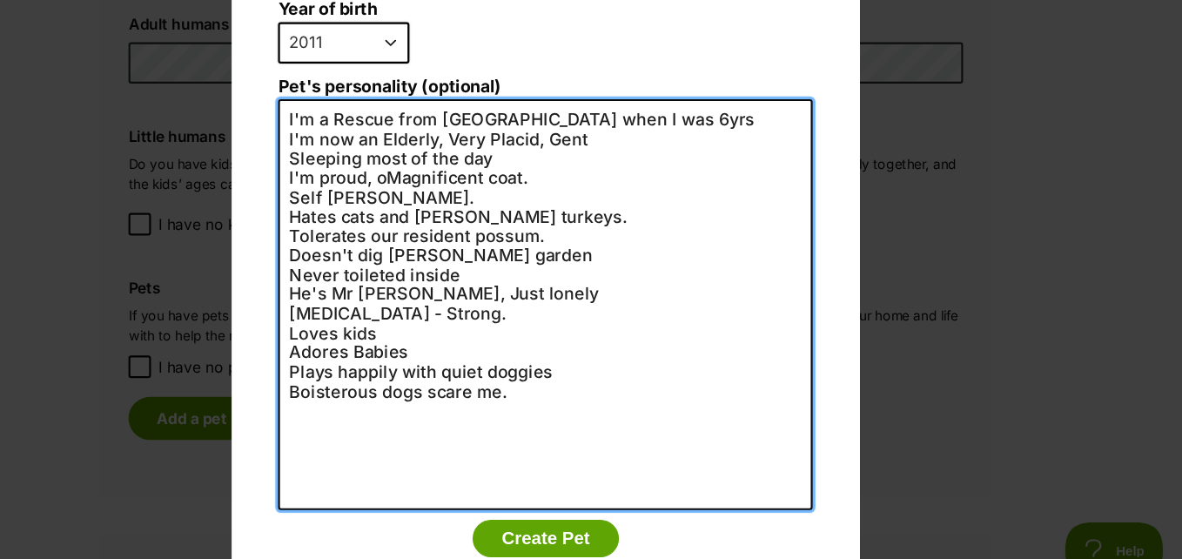
click at [435, 138] on textarea "I'm a Rescue from Gladstone when I was 6yrs I'm now an Elderly, Very Placid, Ge…" at bounding box center [591, 295] width 496 height 381
click at [343, 152] on textarea "I'm a Rescue from Gladstone when I was 6yrs I'm now an Elderly, Very Placid, Ge…" at bounding box center [591, 295] width 496 height 381
click at [450, 152] on textarea "I'm a Rescue from Gladstone when I was 6yrs I'm now an Elderly, Very Placid, Ge…" at bounding box center [591, 295] width 496 height 381
click at [379, 105] on textarea "I'm a Rescue from Gladstone when I was 6yrs I'm now an Elderly, Very Placid, Ge…" at bounding box center [591, 295] width 496 height 381
click at [398, 105] on textarea "Rescue from Gladstone when I was 6yrs I'm now an Elderly, Very Placid, Gent Sle…" at bounding box center [591, 295] width 496 height 381
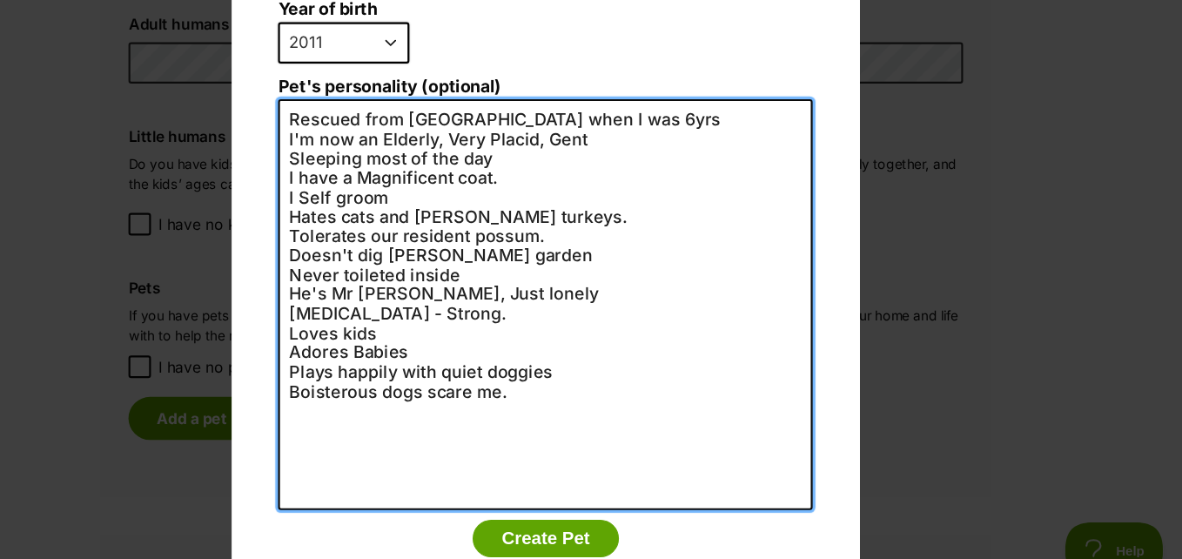
click at [537, 105] on textarea "Rescued from Gladstone when I was 6yrs I'm now an Elderly, Very Placid, Gent Sl…" at bounding box center [591, 295] width 496 height 381
click at [405, 136] on textarea "Rescued from Gladstone RSPCA when I was 6yrs I'm now an Elderly, Very Placid, G…" at bounding box center [591, 295] width 496 height 381
click at [459, 158] on textarea "Rescued from Gladstone RSPCA when I was 6yrs I'm now an Elderly, Very Placid, G…" at bounding box center [591, 295] width 496 height 381
click at [389, 176] on textarea "Rescued from Gladstone RSPCA when I was 6yrs I'm now an Elderly, Very Placid, G…" at bounding box center [591, 295] width 496 height 381
click at [562, 170] on textarea "Rescued from Gladstone RSPCA when I was 6yrs I'm now an Elderly, Very Placid, G…" at bounding box center [591, 295] width 496 height 381
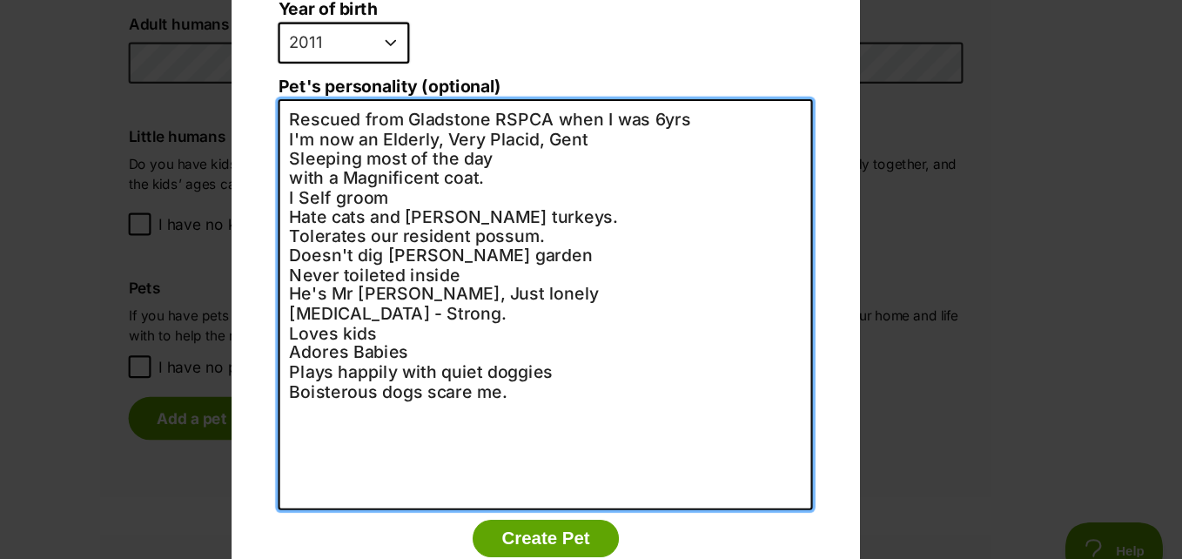
click at [414, 190] on textarea "Rescued from Gladstone RSPCA when I was 6yrs I'm now an Elderly, Very Placid, G…" at bounding box center [591, 295] width 496 height 381
click at [579, 189] on textarea "Rescued from Gladstone RSPCA when I was 6yrs I'm now an Elderly, Very Placid, G…" at bounding box center [591, 295] width 496 height 381
click at [463, 294] on textarea "Rescued from Gladstone RSPCA when I was 6yrs I'm now an Elderly, Very Placid, G…" at bounding box center [591, 295] width 496 height 381
click at [559, 331] on textarea "Rescued from Gladstone RSPCA when I was 6yrs I'm now an Elderly, Very Placid, G…" at bounding box center [591, 295] width 496 height 381
type textarea "Rescued from Gladstone RSPCA when I was 6yrs I'm now an Elderly, Very Placid, G…"
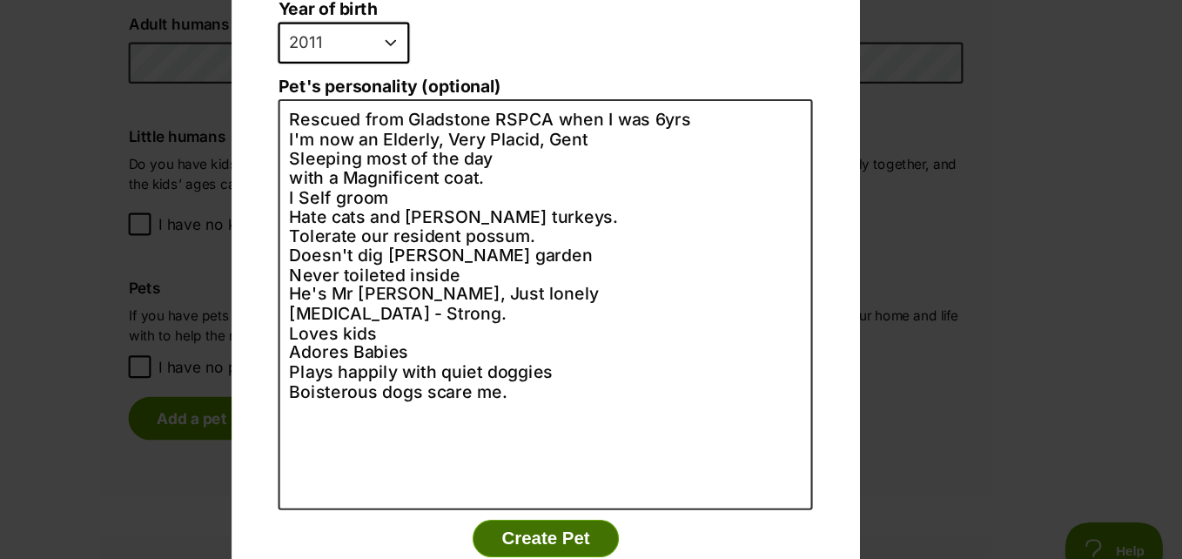
click at [579, 495] on button "Create Pet" at bounding box center [591, 512] width 136 height 35
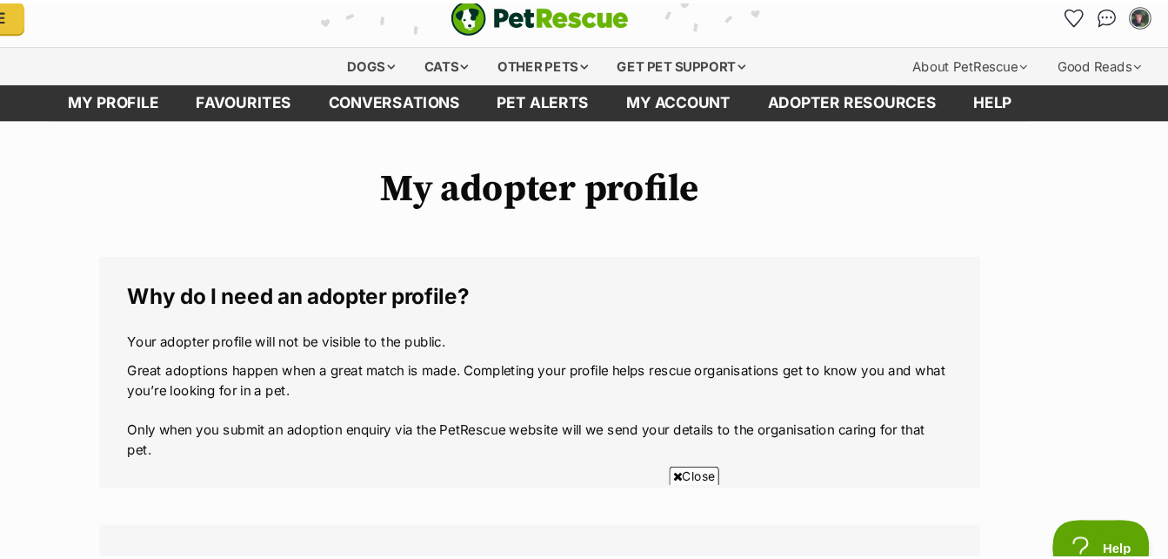
scroll to position [1661, 0]
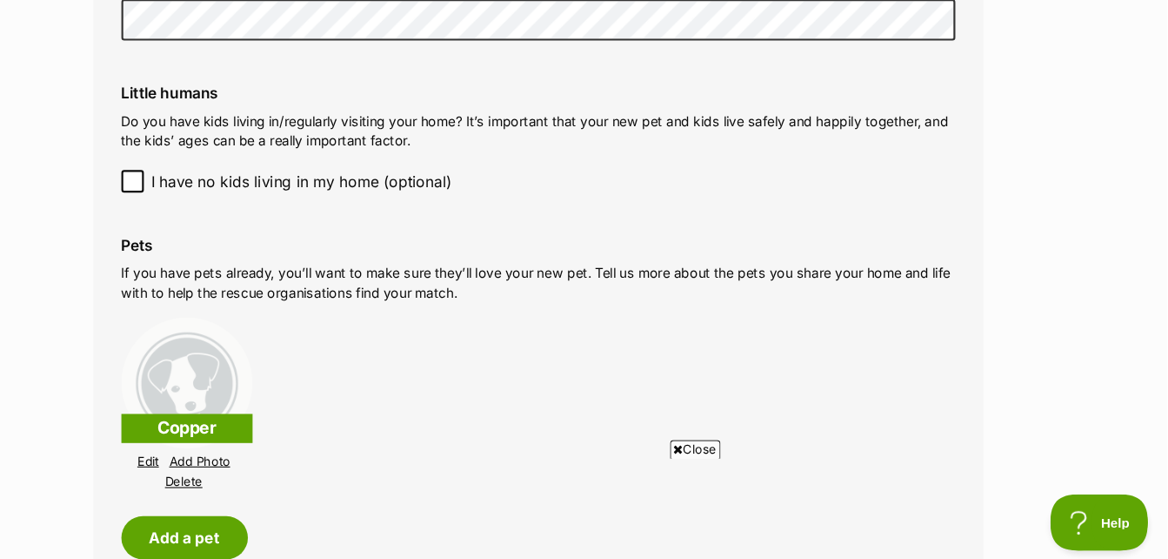
click at [280, 465] on div "Close" at bounding box center [585, 511] width 844 height 96
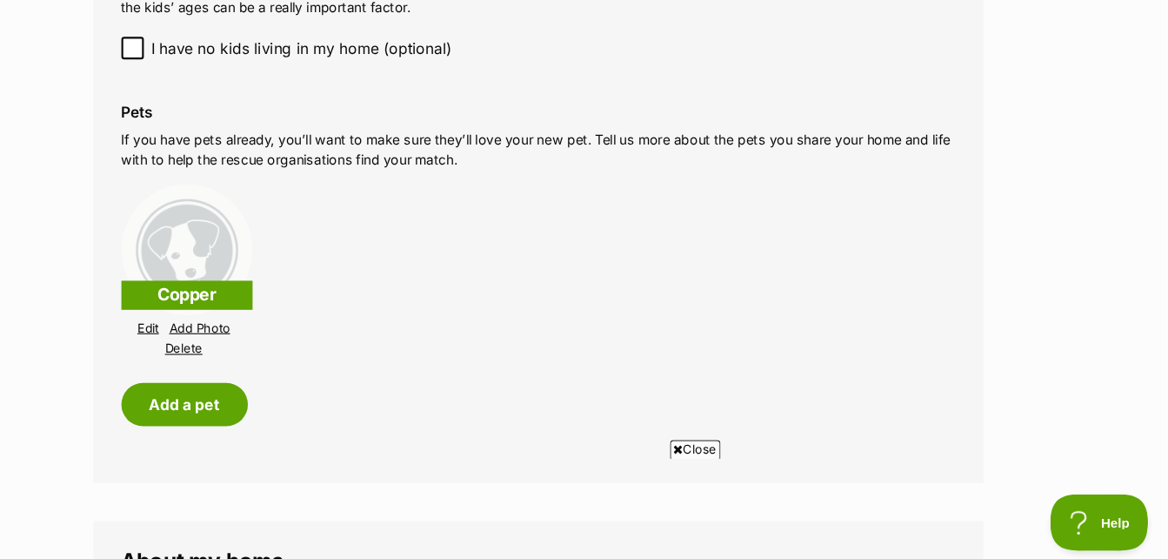
scroll to position [1790, 0]
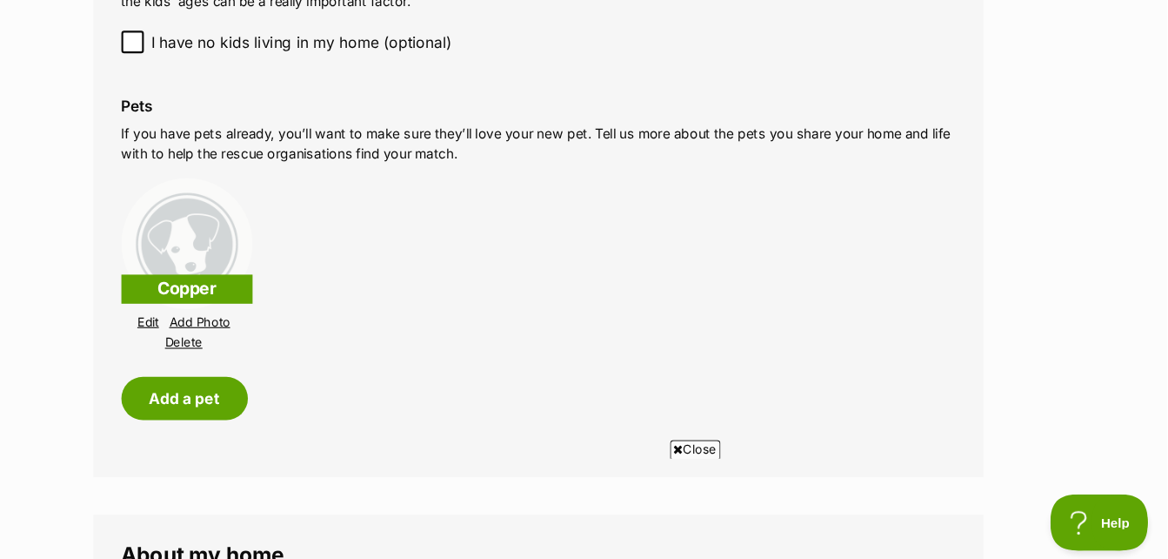
click at [266, 337] on link "Add Photo" at bounding box center [270, 337] width 57 height 13
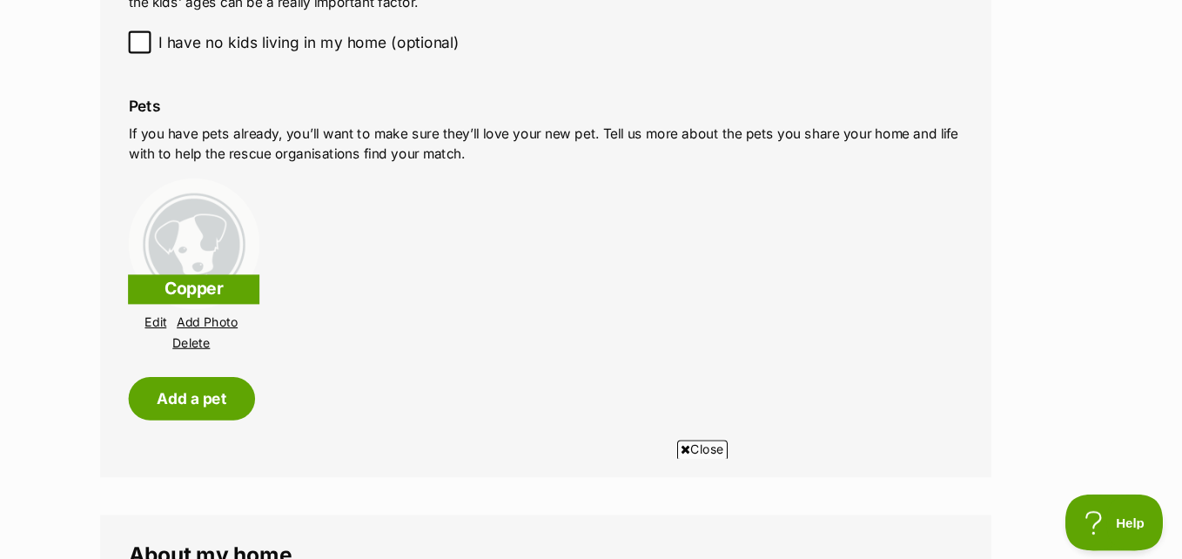
click at [735, 460] on span "Close" at bounding box center [736, 455] width 47 height 17
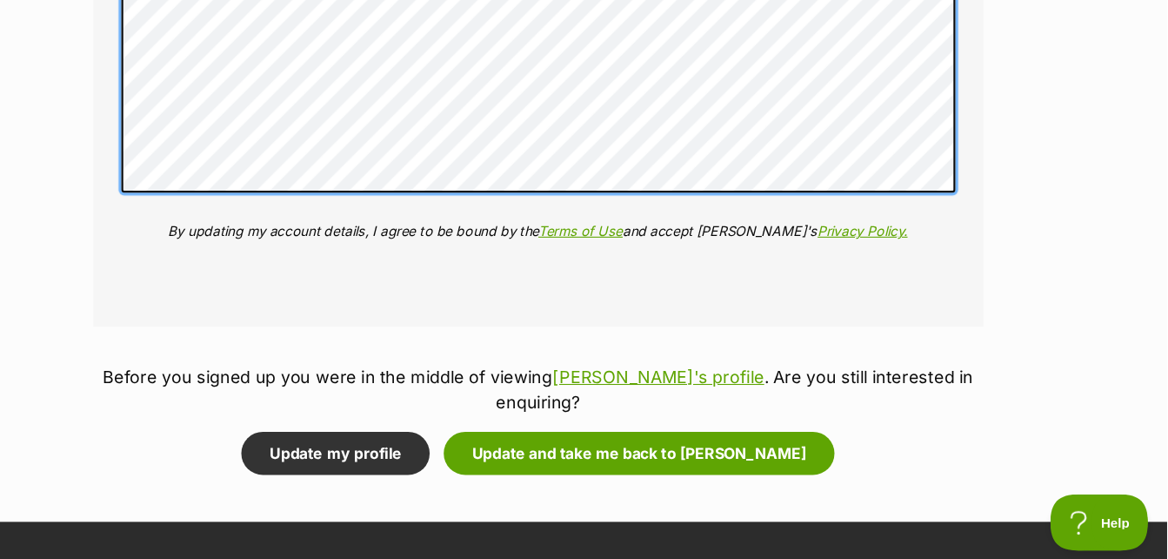
scroll to position [2948, 0]
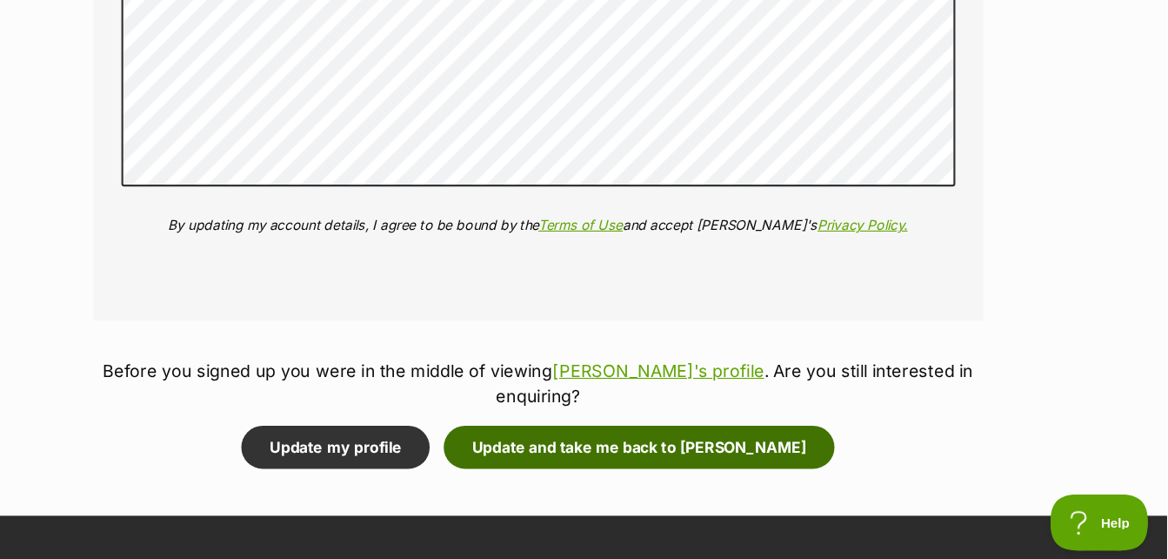
click at [686, 434] on button "Update and take me back to Teddy" at bounding box center [678, 454] width 363 height 40
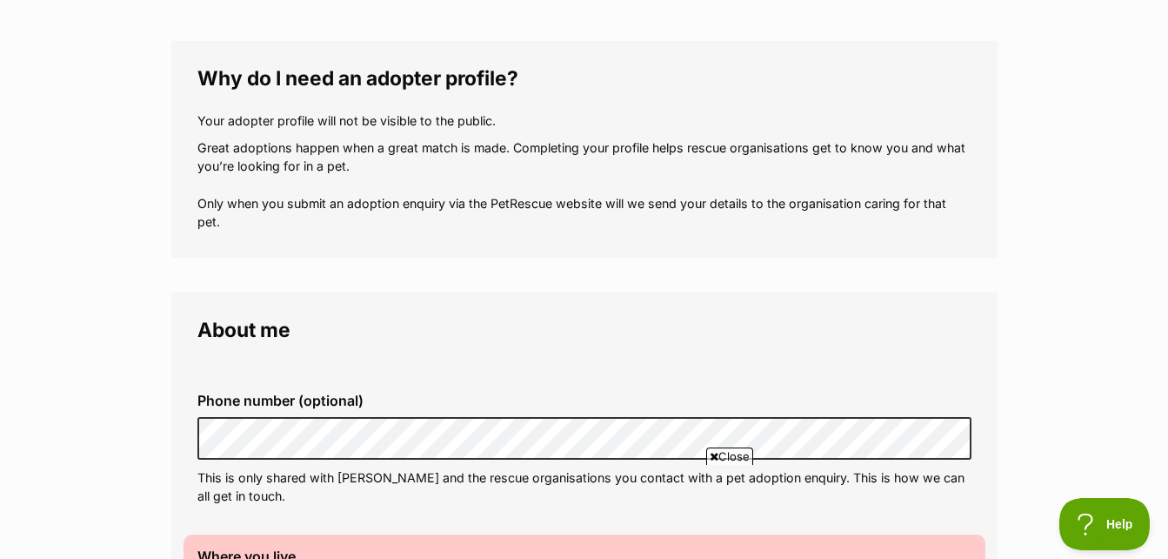
scroll to position [244, 0]
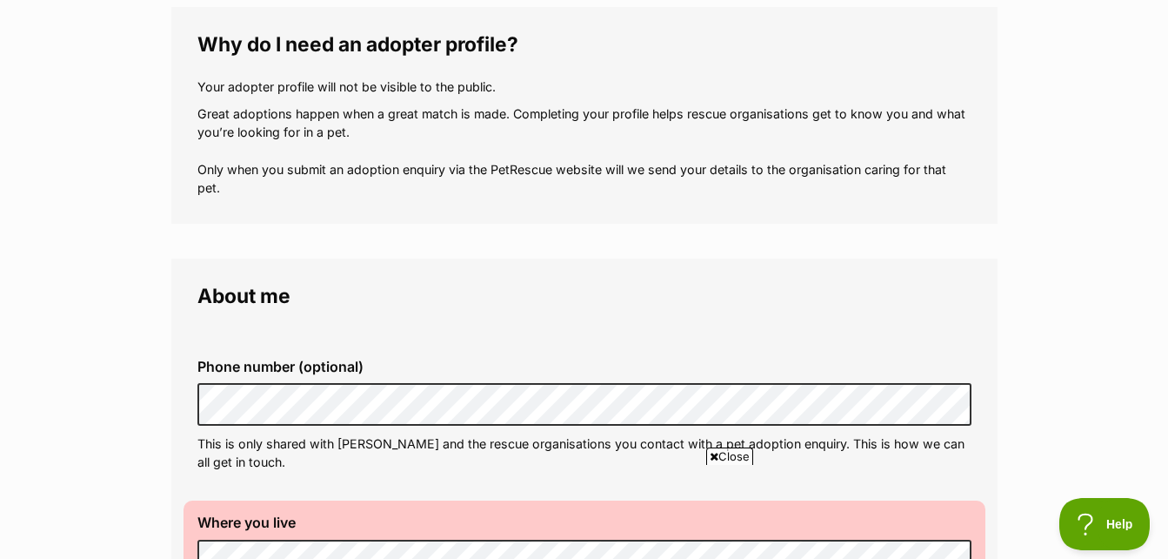
click at [725, 453] on span "Close" at bounding box center [729, 455] width 47 height 17
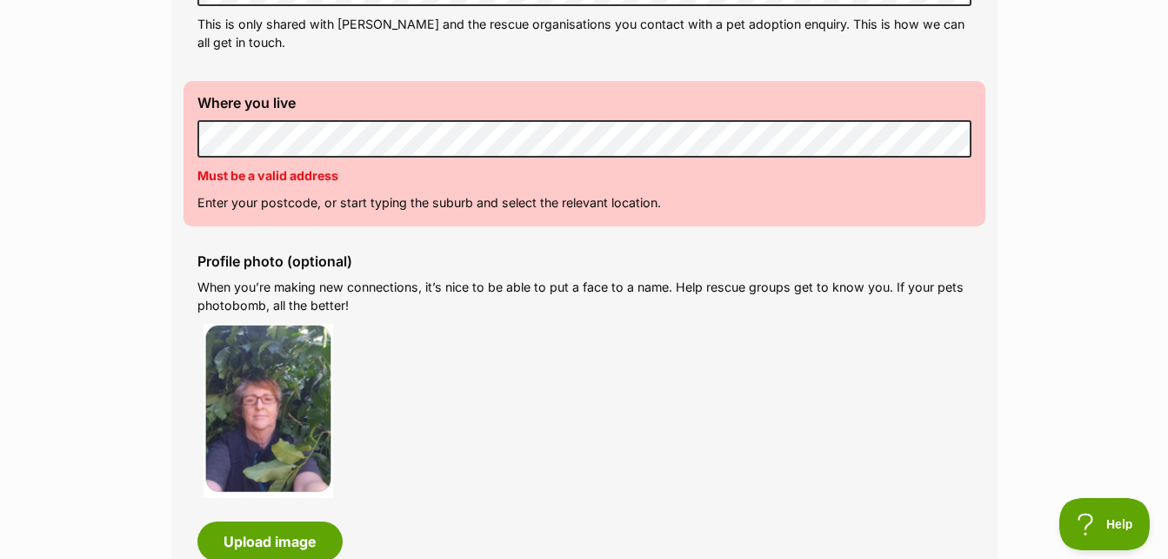
scroll to position [673, 0]
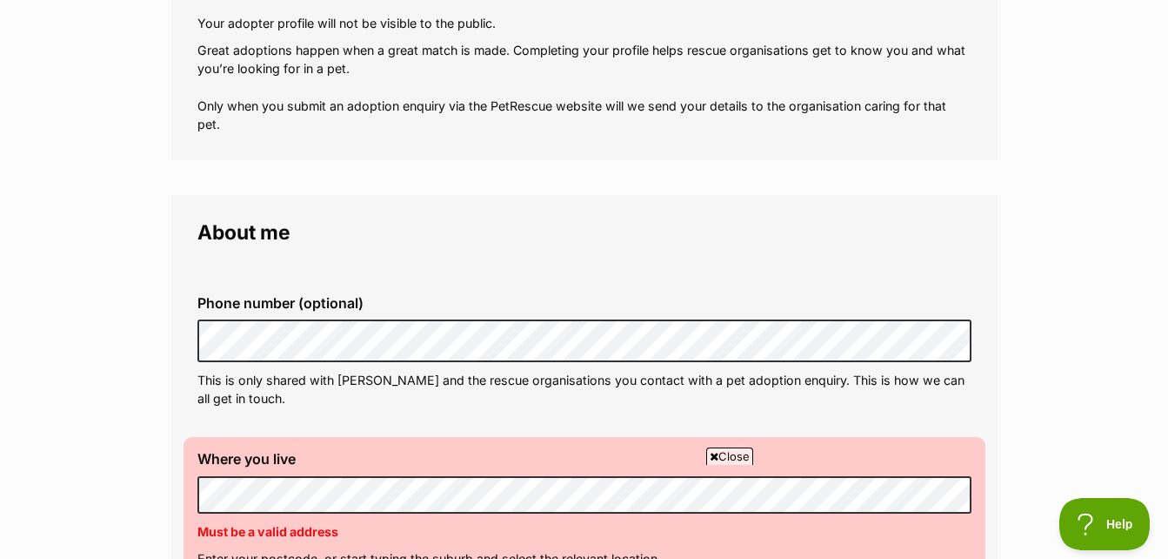
scroll to position [313, 0]
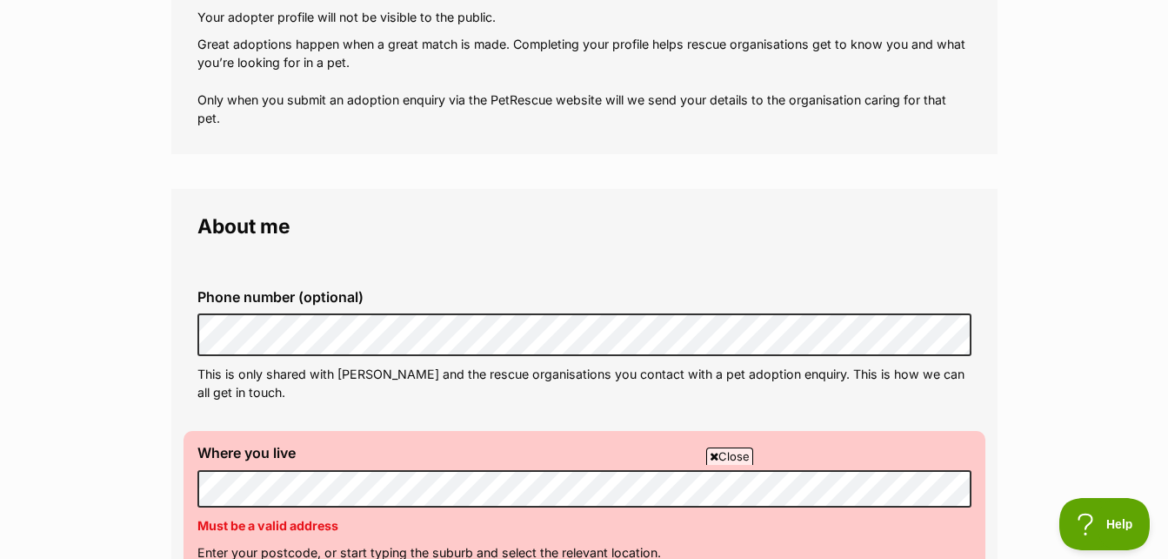
click at [731, 450] on span "Close" at bounding box center [729, 455] width 47 height 17
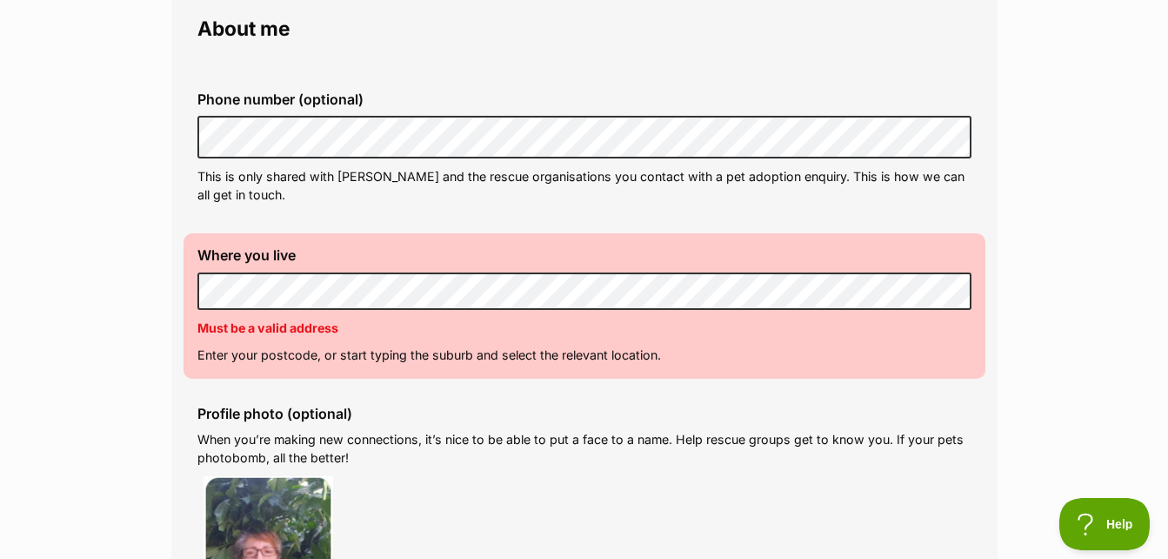
scroll to position [546, 0]
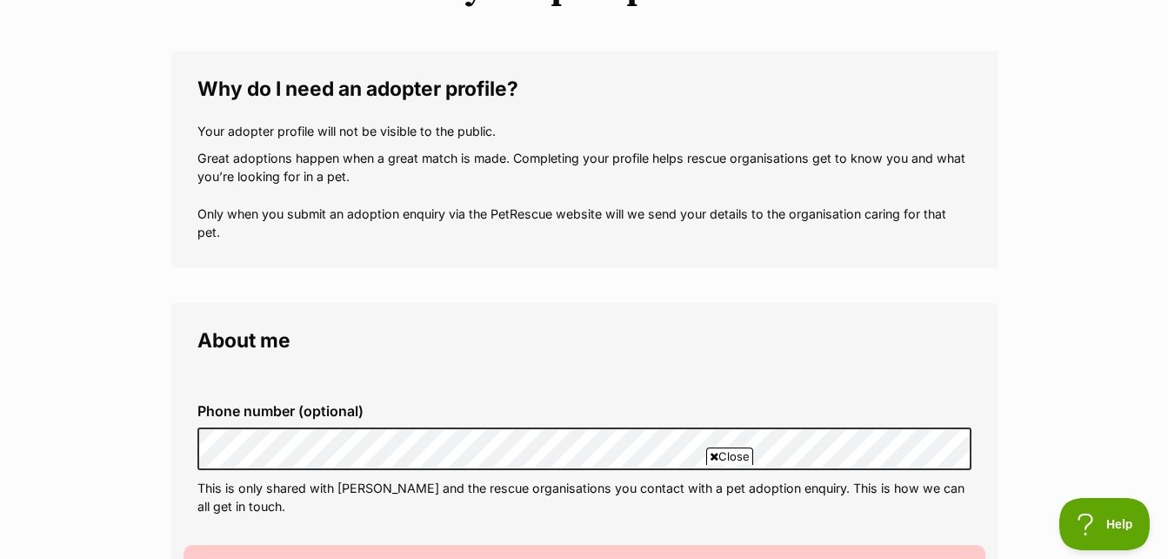
scroll to position [209, 0]
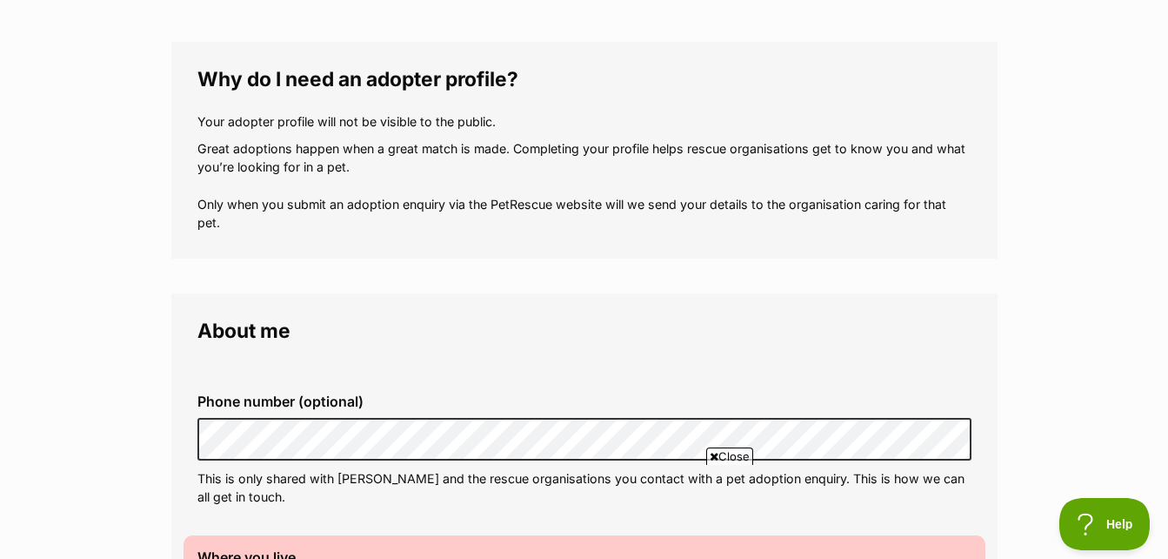
click at [728, 448] on span "Close" at bounding box center [729, 455] width 47 height 17
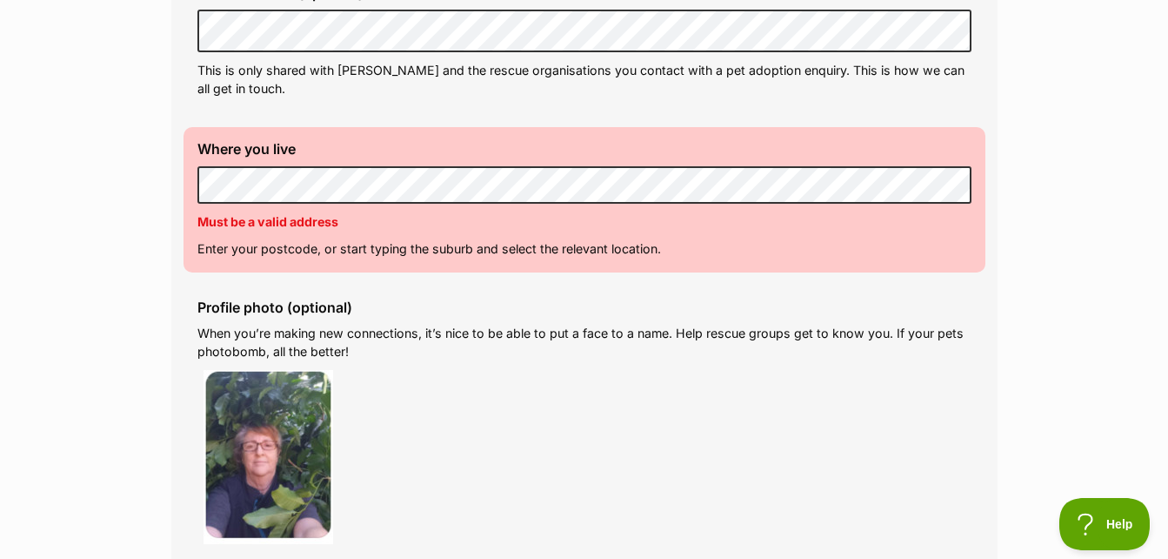
scroll to position [626, 0]
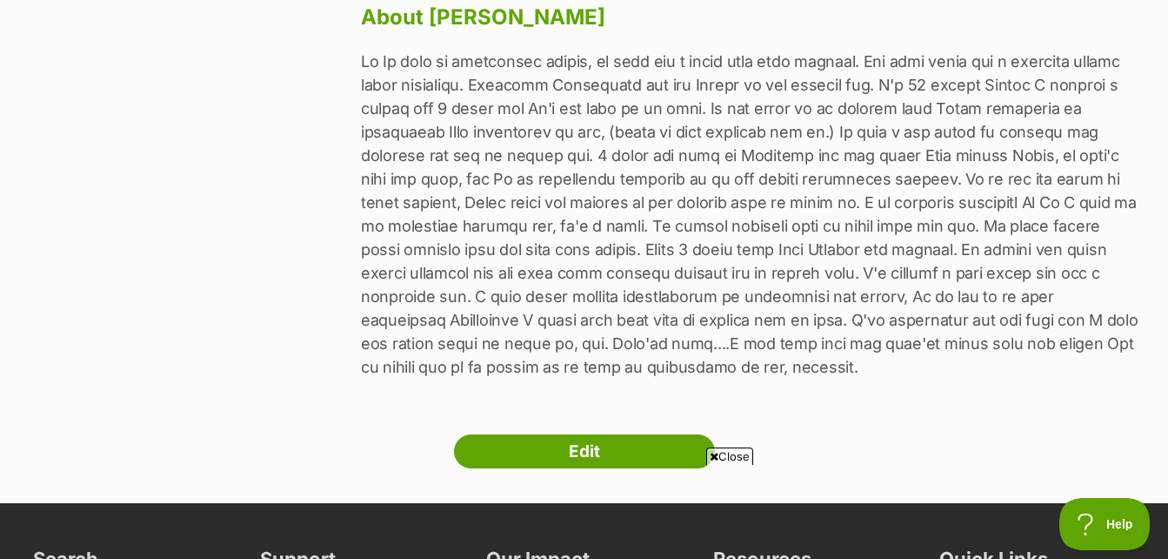
scroll to position [1090, 0]
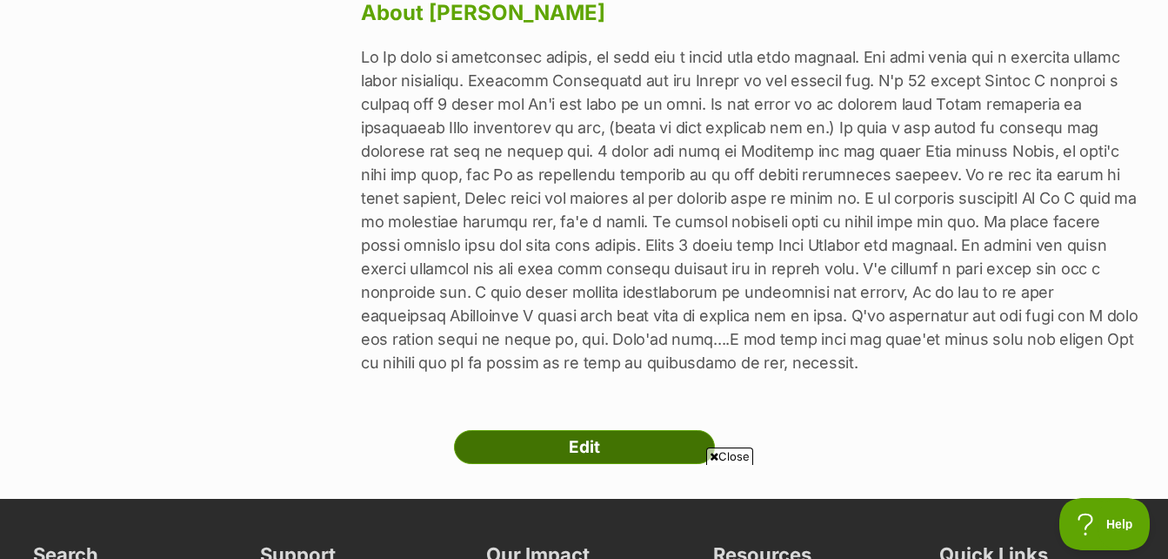
click at [607, 430] on link "Edit" at bounding box center [584, 447] width 261 height 35
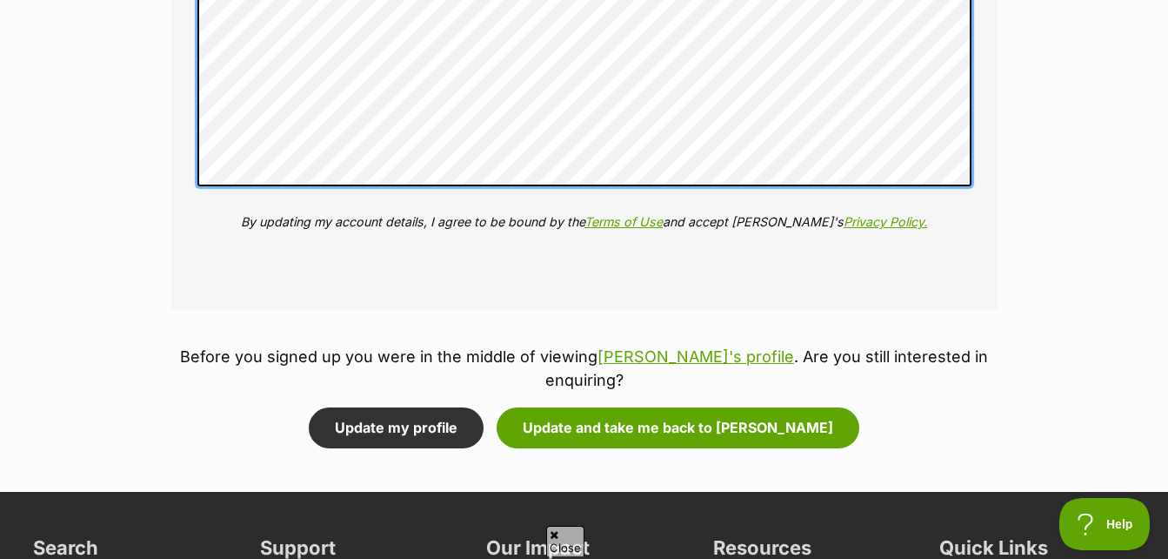
scroll to position [2933, 0]
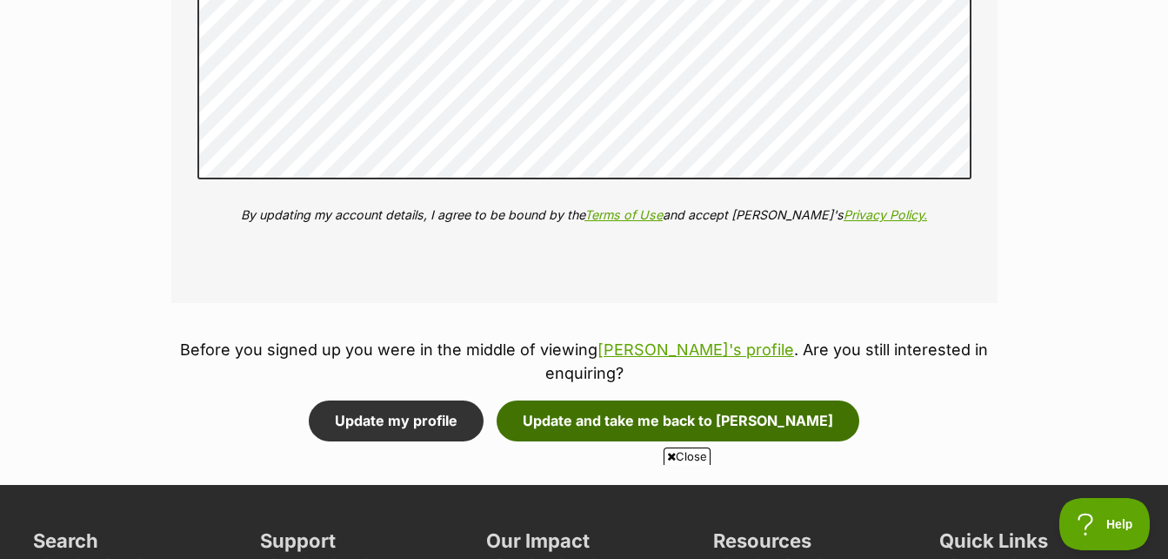
click at [716, 400] on button "Update and take me back to [PERSON_NAME]" at bounding box center [678, 420] width 363 height 40
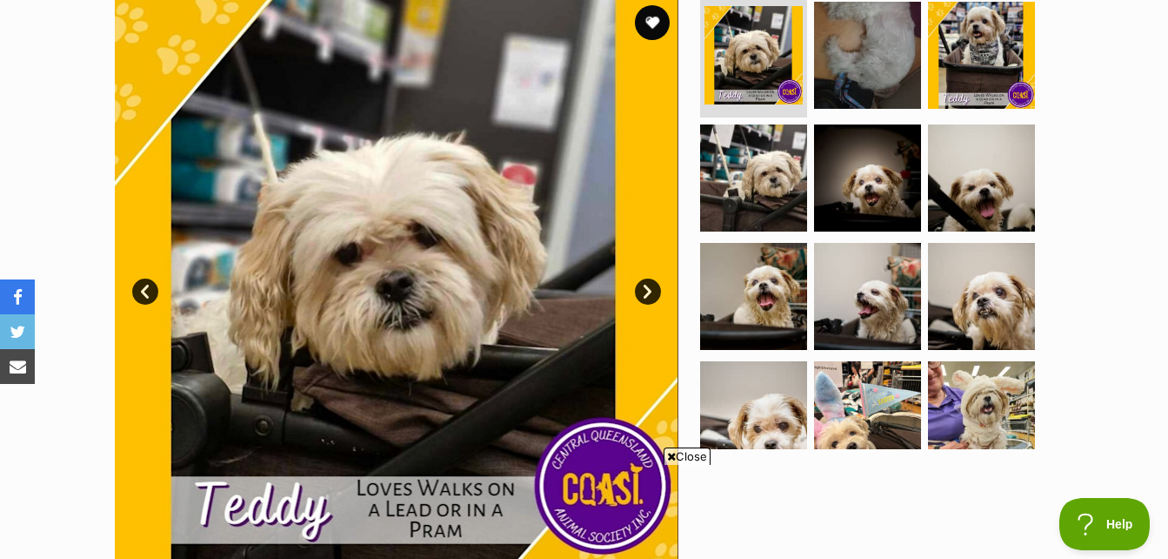
scroll to position [373, 0]
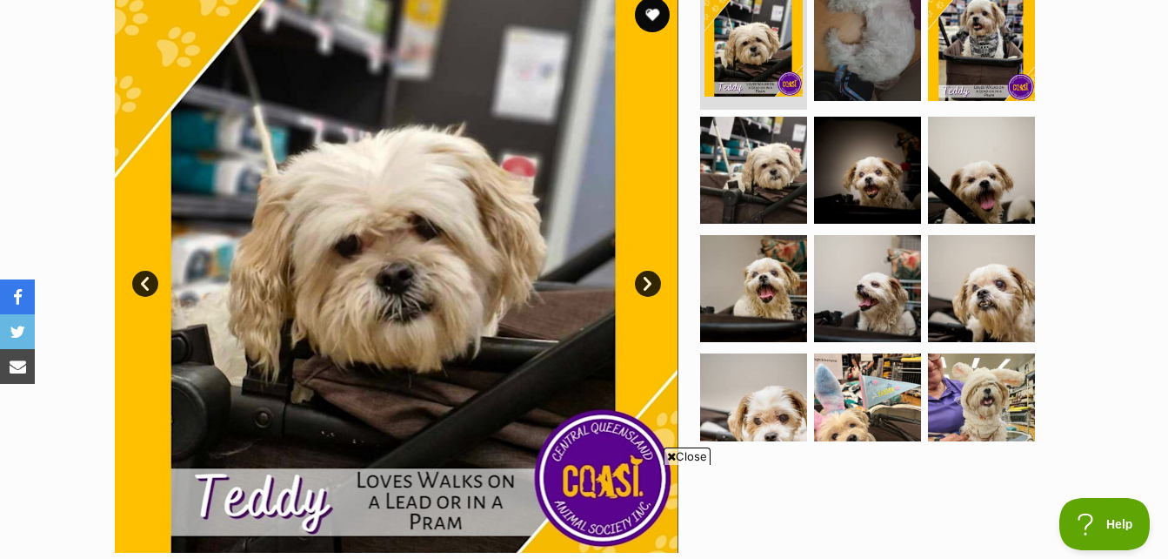
click at [690, 451] on span "Close" at bounding box center [687, 455] width 47 height 17
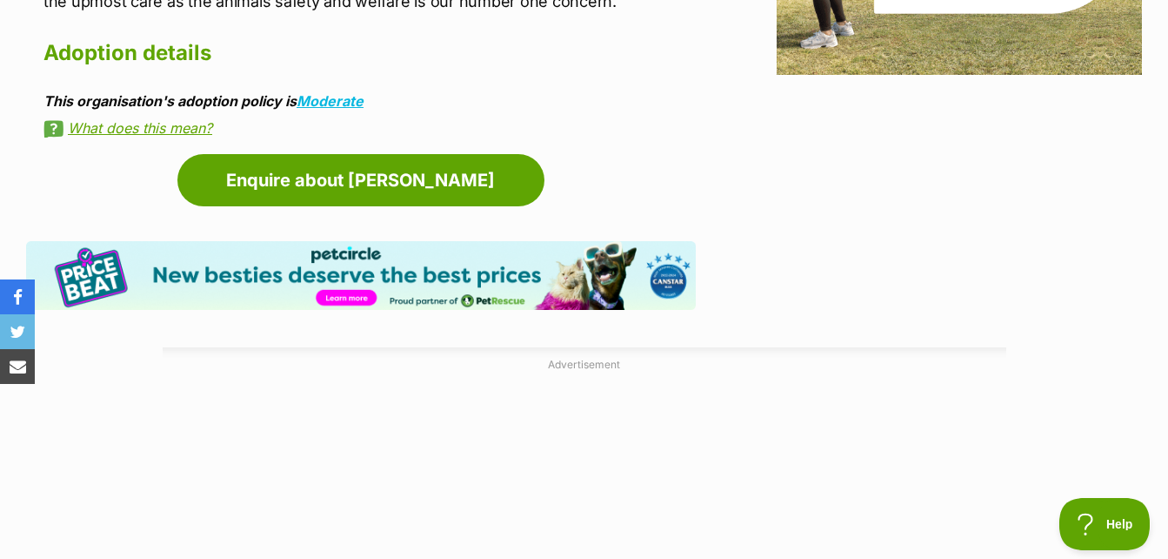
scroll to position [2392, 0]
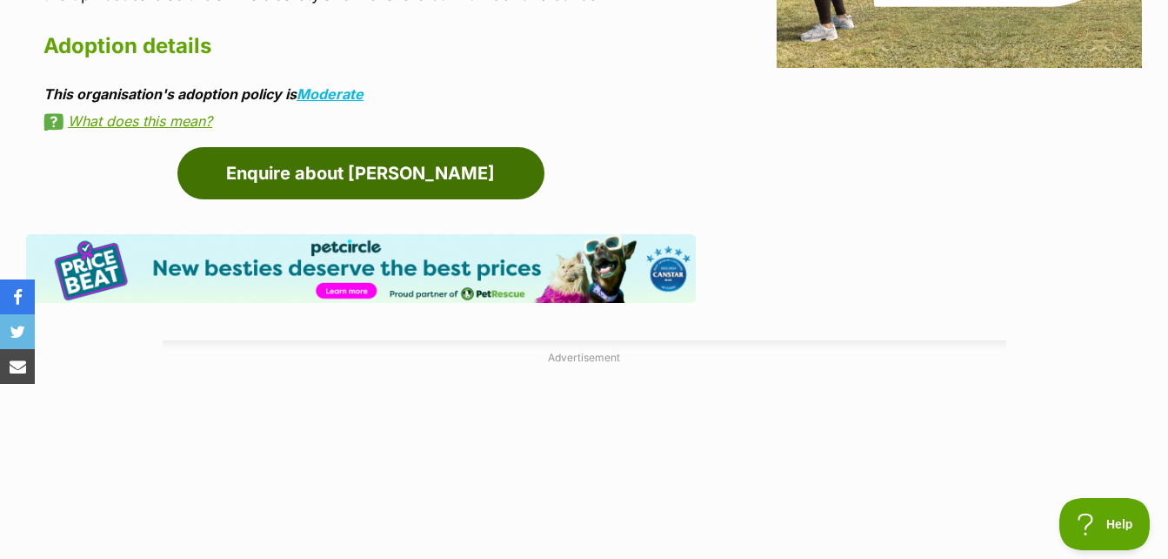
click at [360, 147] on link "Enquire about Teddy" at bounding box center [360, 173] width 367 height 52
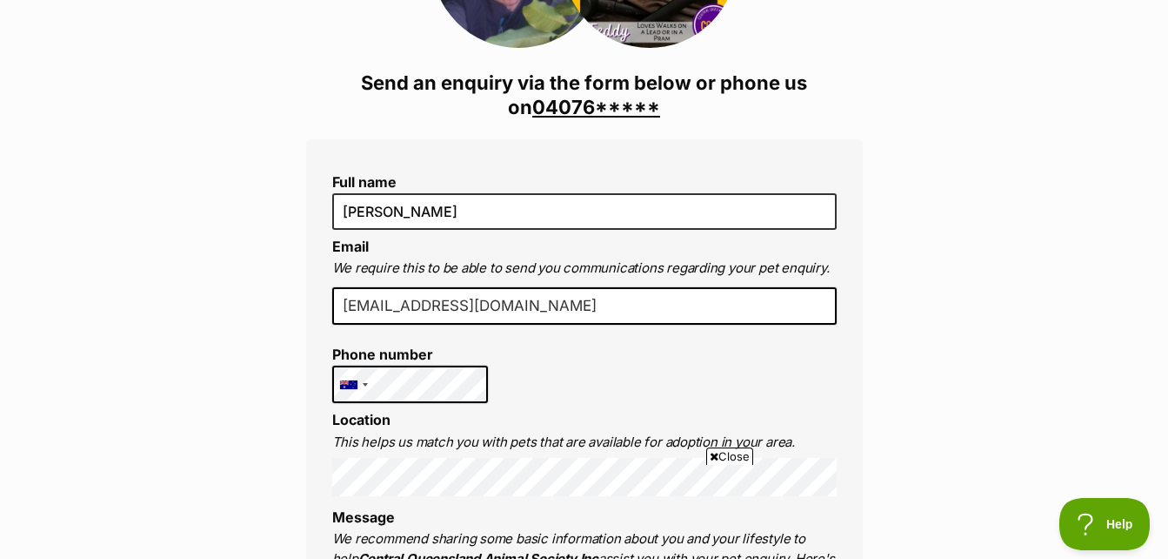
scroll to position [348, 0]
click at [732, 454] on span "Close" at bounding box center [729, 455] width 47 height 17
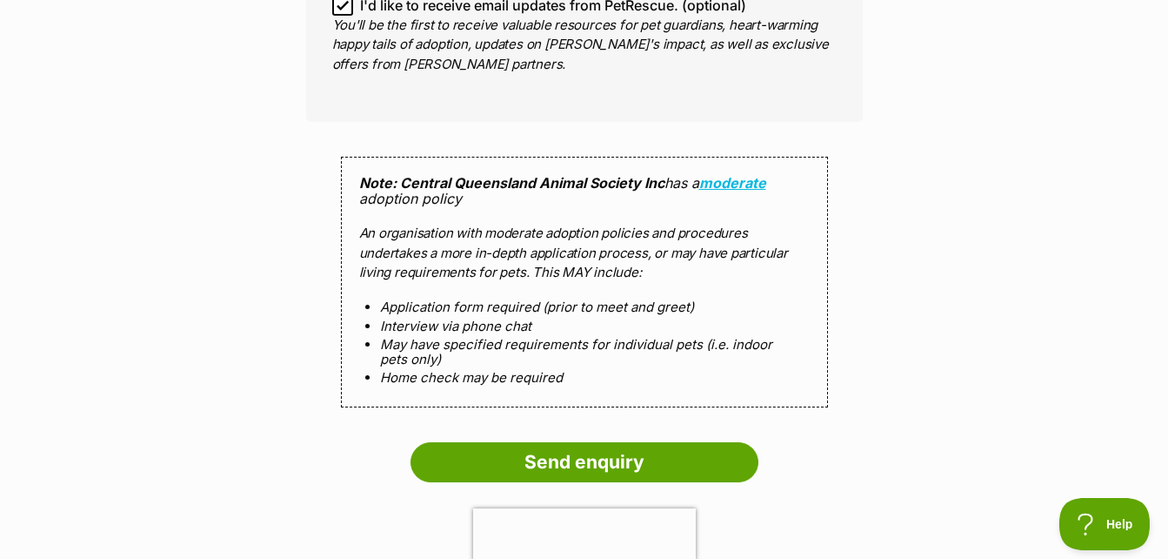
scroll to position [1833, 0]
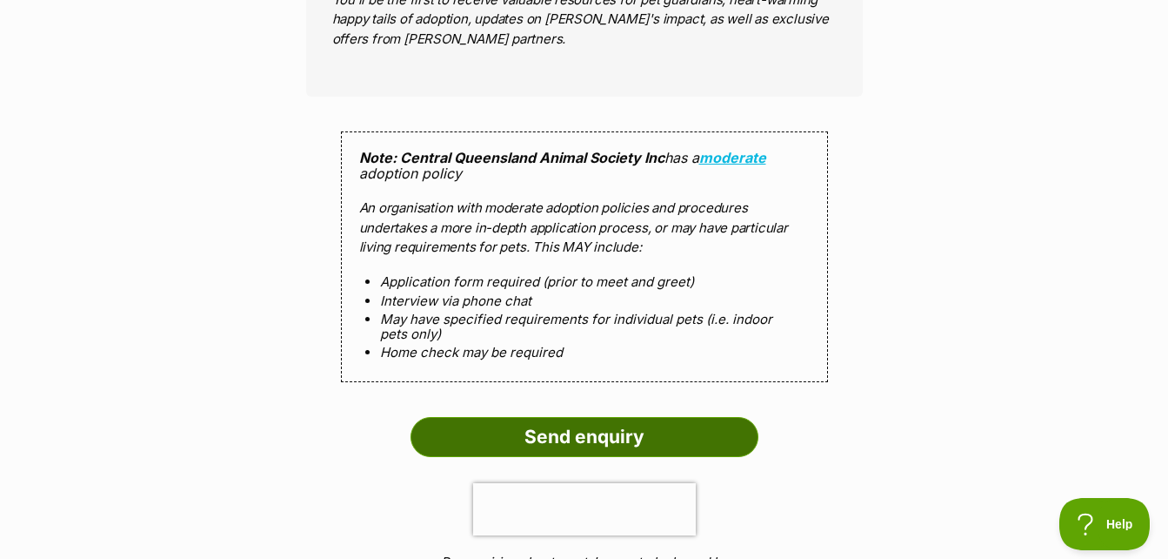
click at [581, 428] on input "Send enquiry" at bounding box center [585, 437] width 348 height 40
click at [588, 418] on input "Send enquiry" at bounding box center [585, 437] width 348 height 40
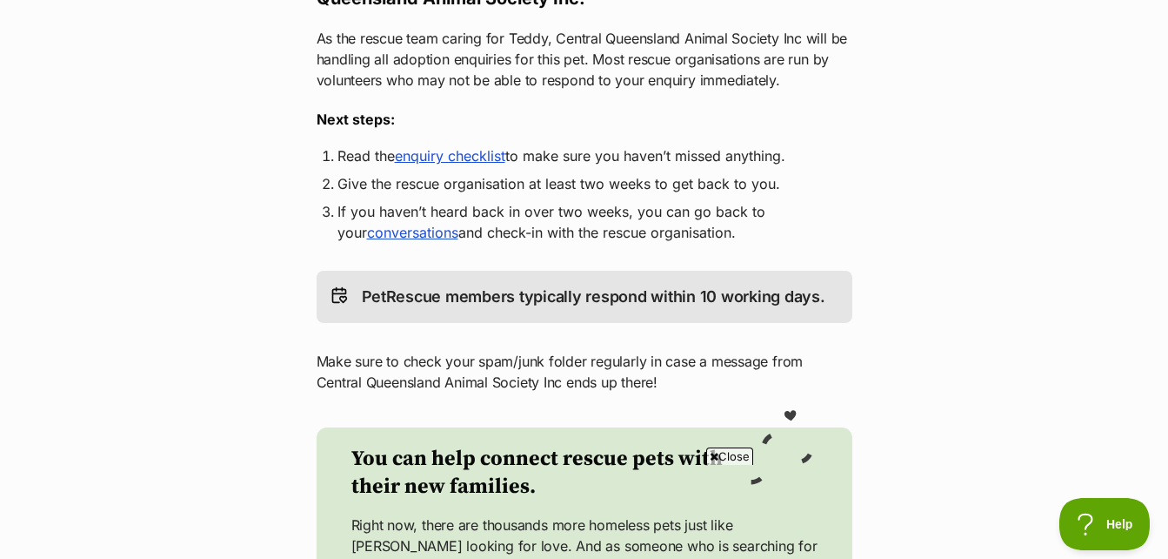
scroll to position [358, 0]
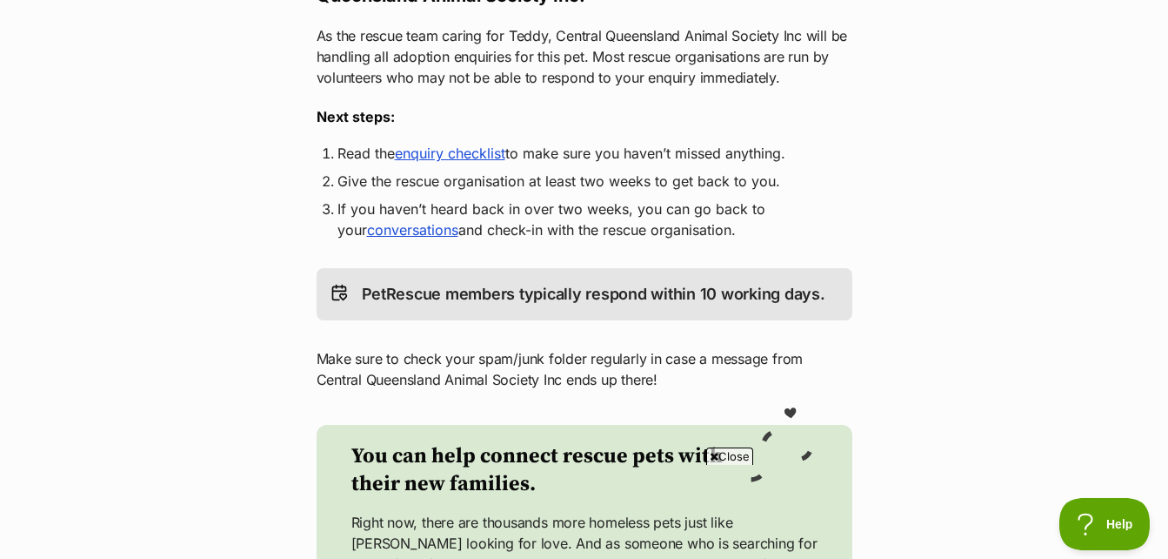
click at [460, 155] on link "enquiry checklist" at bounding box center [450, 152] width 110 height 17
